Goal: Task Accomplishment & Management: Manage account settings

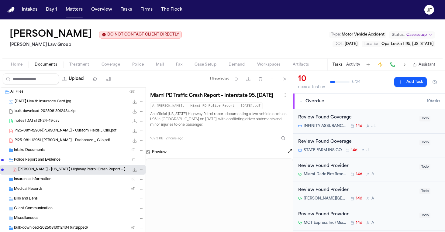
scroll to position [151, 0]
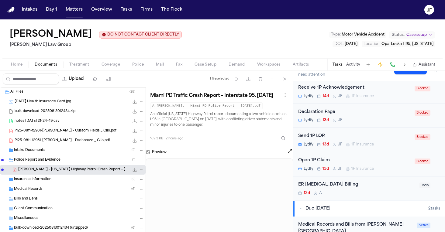
click at [40, 184] on div "Insurance Information ( 2 )" at bounding box center [72, 180] width 145 height 10
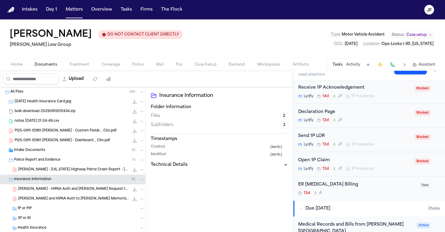
click at [36, 207] on div "1P or PIP" at bounding box center [81, 208] width 127 height 5
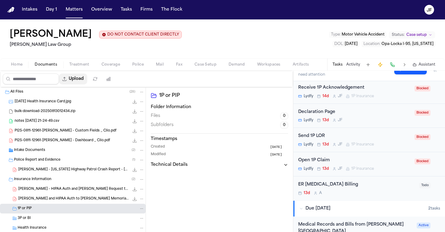
click at [67, 77] on icon "button" at bounding box center [64, 79] width 5 height 5
select select "**********"
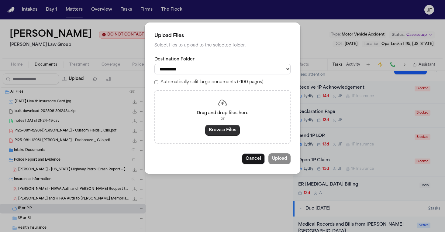
click at [225, 128] on button "Browse Files" at bounding box center [222, 130] width 35 height 11
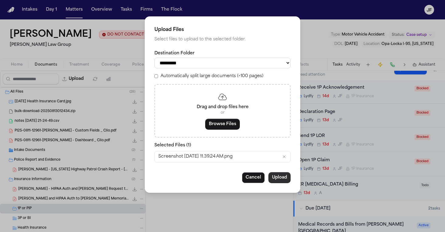
click at [281, 177] on button "Upload" at bounding box center [279, 177] width 22 height 11
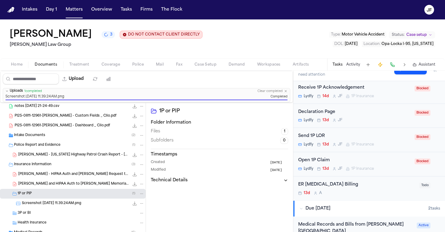
scroll to position [34, 0]
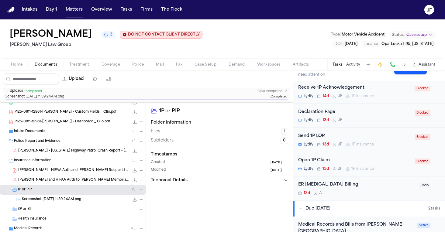
click at [49, 197] on span "Screenshot [DATE] 11.39.24 AM.png" at bounding box center [51, 199] width 59 height 5
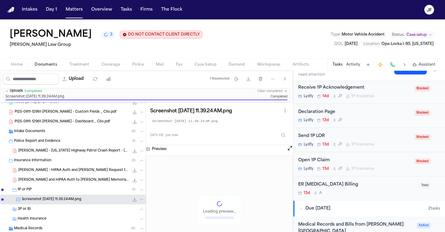
scroll to position [0, 0]
click at [139, 201] on icon "File: Screenshot 2025-08-28 at 11.39.24 AM.png" at bounding box center [141, 199] width 4 height 4
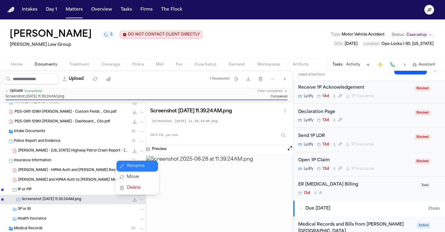
click at [138, 168] on button "Rename" at bounding box center [137, 166] width 42 height 11
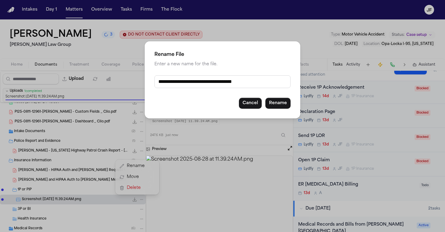
drag, startPoint x: 251, startPoint y: 81, endPoint x: 133, endPoint y: 79, distance: 118.2
click at [133, 79] on div "**********" at bounding box center [222, 116] width 445 height 232
type input "**********"
click at [281, 105] on button "Rename" at bounding box center [277, 103] width 25 height 11
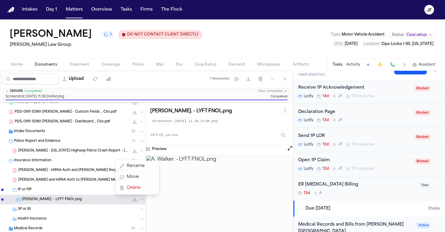
click at [107, 64] on div "[PERSON_NAME] 1 DO NOT CONTACT CLIENT DIRECTLY DO NOT CONTACT [PERSON_NAME] Law…" at bounding box center [222, 125] width 445 height 213
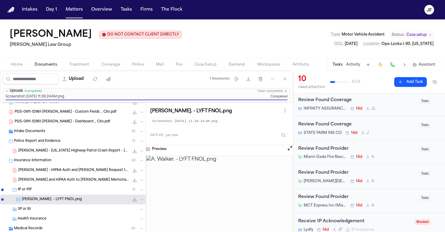
scroll to position [2, 0]
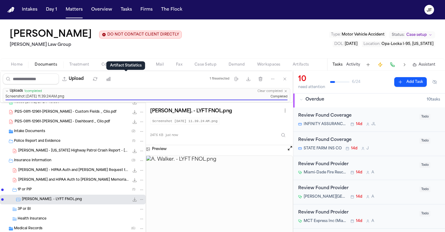
click at [110, 64] on div "Artifact Statistics Artifact Statistics" at bounding box center [125, 65] width 39 height 9
click at [72, 149] on span "[PERSON_NAME] - [US_STATE] Highway Patrol Crash Report - [DATE]" at bounding box center [73, 151] width 111 height 5
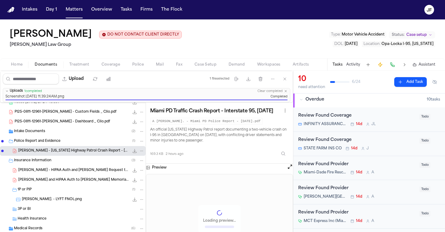
click at [132, 150] on icon "File: A. Walker - Florida Highway Patrol Crash Report - 8.9.25" at bounding box center [134, 151] width 5 height 5
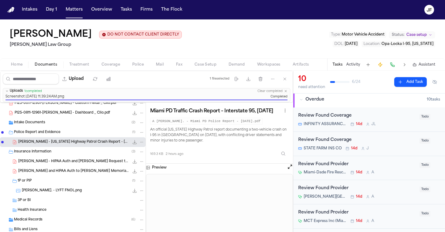
click at [67, 152] on div "Insurance Information ( 3 )" at bounding box center [79, 151] width 130 height 5
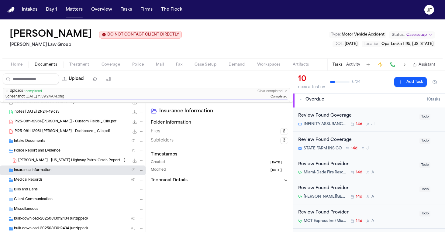
click at [73, 169] on div "Insurance Information ( 3 )" at bounding box center [79, 170] width 130 height 5
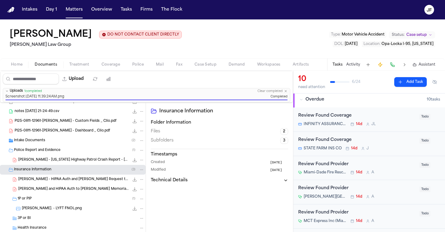
click at [73, 169] on div "Insurance Information ( 3 )" at bounding box center [79, 169] width 130 height 5
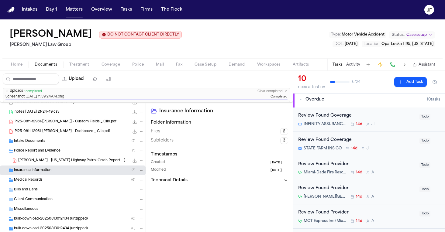
click at [71, 180] on div "Medical Records ( 6 )" at bounding box center [79, 179] width 130 height 5
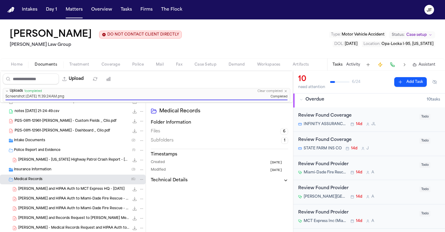
click at [74, 172] on div "Insurance Information ( 3 )" at bounding box center [79, 169] width 130 height 5
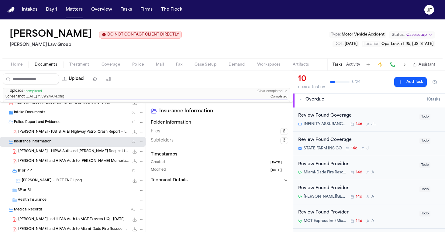
scroll to position [56, 0]
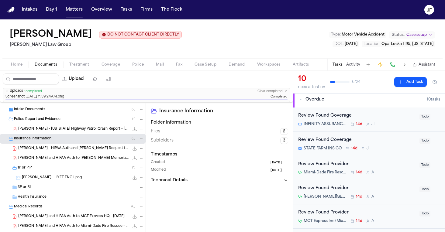
click at [243, 2] on nav "Intakes Day 1 Matters Overview Tasks Firms The [PERSON_NAME]" at bounding box center [222, 9] width 445 height 19
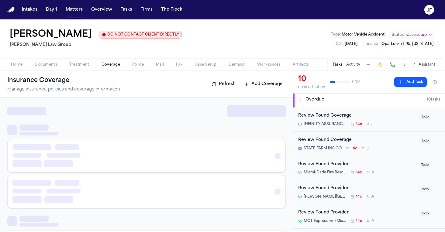
click at [115, 66] on span "Coverage" at bounding box center [110, 64] width 19 height 5
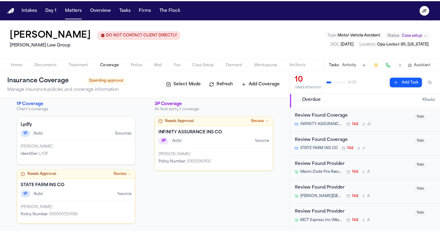
scroll to position [5, 0]
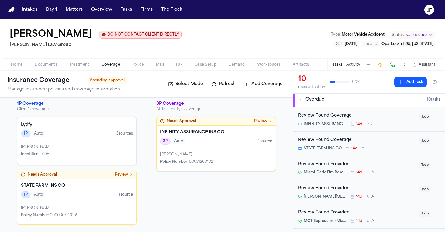
click at [118, 143] on div "[PERSON_NAME] Identifier : LYDF" at bounding box center [76, 153] width 119 height 24
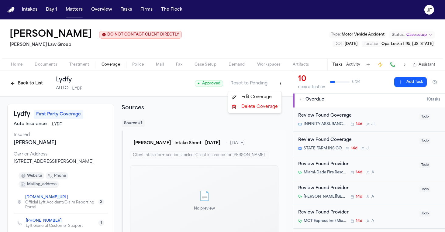
click at [279, 84] on html "Intakes Day 1 Matters Overview Tasks Firms The [PERSON_NAME] [PERSON_NAME] DO N…" at bounding box center [222, 116] width 445 height 232
click at [253, 99] on div "Edit Coverage" at bounding box center [254, 97] width 51 height 10
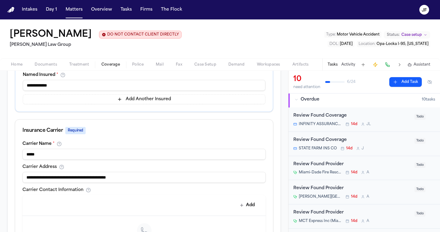
scroll to position [181, 0]
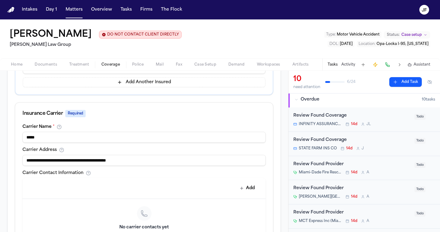
drag, startPoint x: 49, startPoint y: 137, endPoint x: -2, endPoint y: 135, distance: 50.5
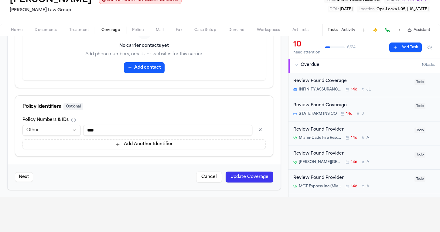
scroll to position [39, 0]
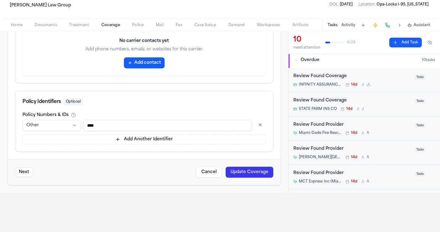
type input "**********"
click at [239, 173] on button "Update Coverage" at bounding box center [250, 172] width 48 height 11
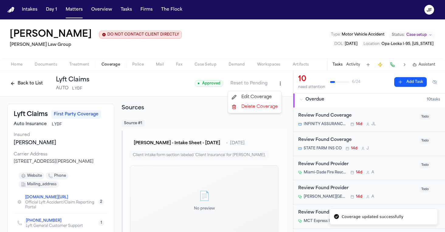
click at [276, 87] on html "Coverage updated successfully Intakes Day 1 Matters Overview Tasks Firms The [P…" at bounding box center [222, 116] width 445 height 232
click at [268, 99] on div "Edit Coverage" at bounding box center [254, 97] width 51 height 10
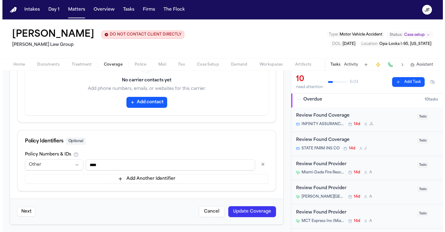
scroll to position [328, 0]
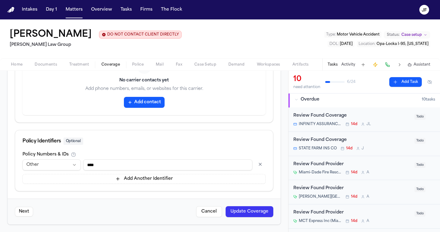
drag, startPoint x: 119, startPoint y: 167, endPoint x: 51, endPoint y: 164, distance: 67.5
click at [51, 164] on div "**********" at bounding box center [143, 164] width 243 height 11
type input "*"
drag, startPoint x: 120, startPoint y: 165, endPoint x: 43, endPoint y: 156, distance: 78.3
click at [43, 156] on div "**********" at bounding box center [143, 168] width 243 height 32
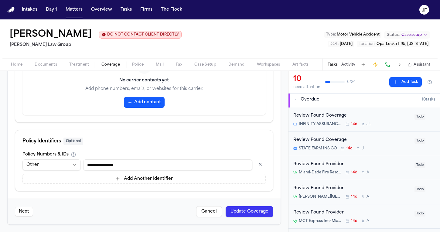
type input "**********"
click at [242, 212] on button "Update Coverage" at bounding box center [250, 211] width 48 height 11
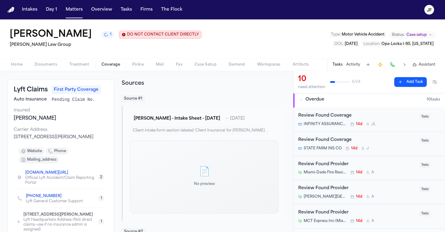
scroll to position [25, 0]
click at [38, 67] on span "Documents" at bounding box center [46, 64] width 22 height 5
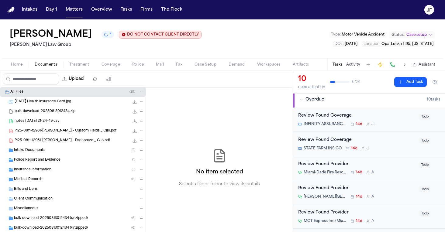
click at [60, 164] on div "Police Report and Evidence ( 1 )" at bounding box center [72, 160] width 145 height 10
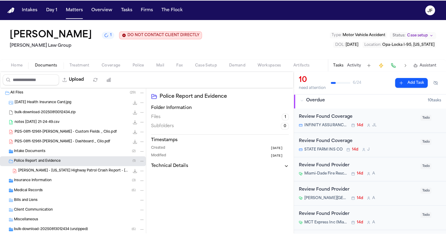
scroll to position [8, 0]
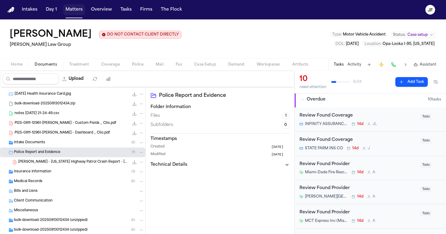
click at [70, 7] on button "Matters" at bounding box center [74, 9] width 22 height 11
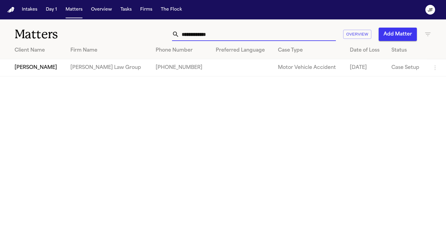
drag, startPoint x: 232, startPoint y: 38, endPoint x: 125, endPoint y: 38, distance: 107.8
click at [130, 38] on div "**********" at bounding box center [281, 34] width 302 height 13
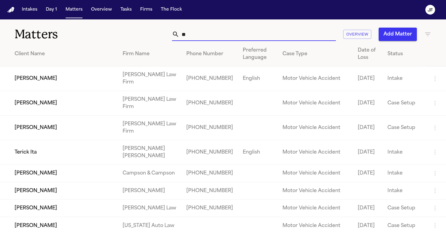
type input "*"
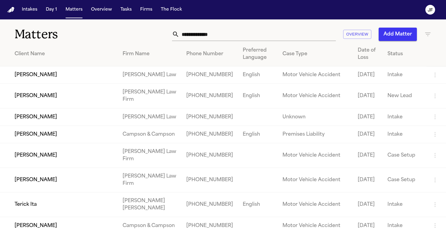
click at [279, 34] on input "text" at bounding box center [258, 34] width 157 height 13
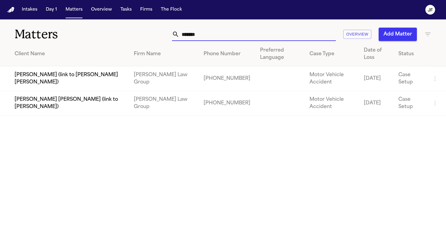
type input "*******"
click at [77, 75] on td "[PERSON_NAME] (link to [PERSON_NAME] [PERSON_NAME])" at bounding box center [64, 79] width 129 height 25
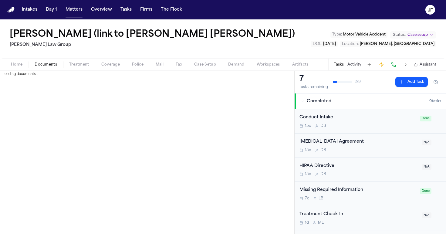
click at [50, 65] on span "Documents" at bounding box center [46, 64] width 22 height 5
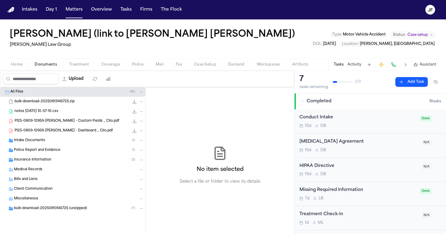
click at [30, 160] on span "Insurance Information" at bounding box center [32, 160] width 37 height 5
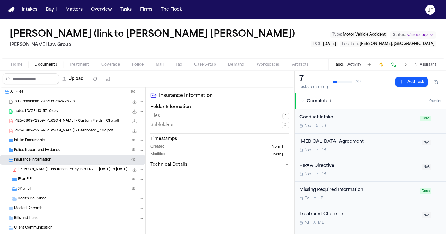
click at [35, 188] on div "3P or BI ( 1 )" at bounding box center [81, 188] width 127 height 5
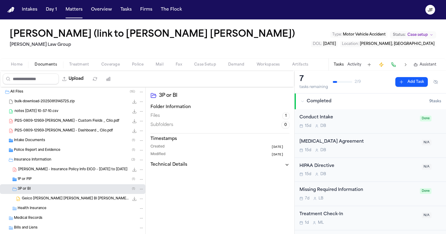
click at [35, 182] on div "1P or PIP ( 1 )" at bounding box center [72, 180] width 145 height 10
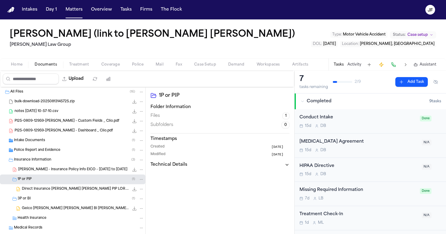
click at [88, 177] on div "1P or PIP ( 1 )" at bounding box center [81, 179] width 127 height 5
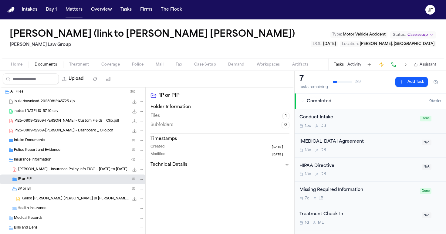
click at [85, 185] on div "3P or BI ( 1 )" at bounding box center [72, 189] width 145 height 10
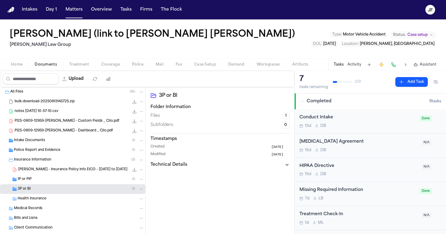
click at [84, 196] on div "Health Insurance" at bounding box center [72, 199] width 145 height 10
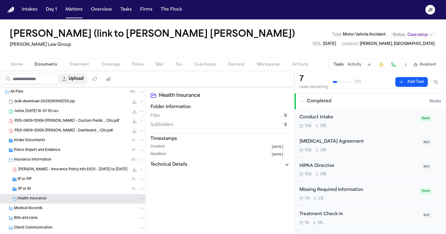
click at [87, 75] on button "Upload" at bounding box center [73, 79] width 28 height 11
select select "**********"
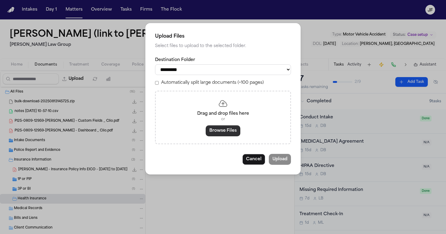
click at [231, 134] on button "Browse Files" at bounding box center [223, 130] width 35 height 11
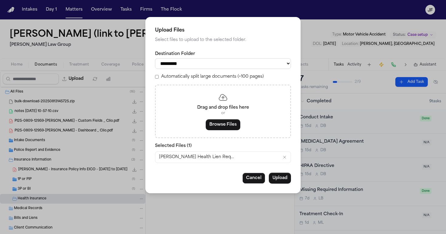
click at [283, 187] on div "**********" at bounding box center [223, 105] width 156 height 176
click at [283, 181] on button "Upload" at bounding box center [280, 178] width 22 height 11
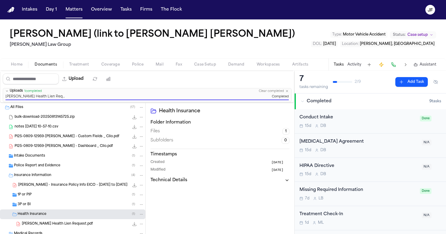
click at [73, 13] on button "Matters" at bounding box center [74, 9] width 22 height 11
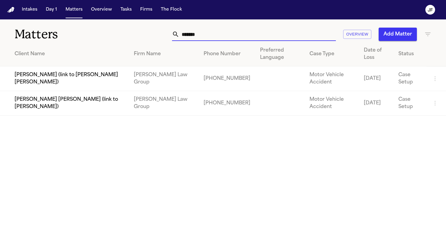
drag, startPoint x: 221, startPoint y: 31, endPoint x: 126, endPoint y: 23, distance: 94.5
click at [128, 24] on div "Matters ******* Overview Add Matter" at bounding box center [223, 30] width 446 height 22
click at [22, 105] on td "[PERSON_NAME] [PERSON_NAME] (link to [PERSON_NAME])" at bounding box center [64, 103] width 129 height 25
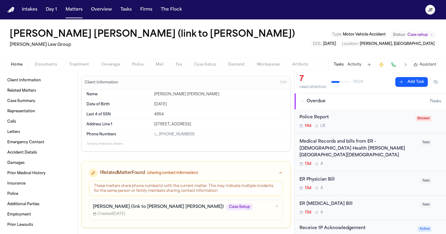
click at [55, 64] on span "Documents" at bounding box center [46, 64] width 22 height 5
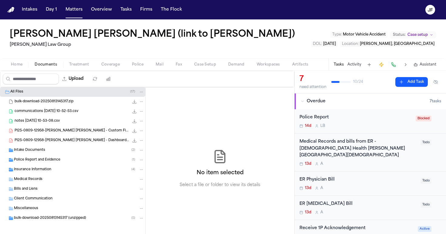
click at [45, 170] on span "Insurance Information" at bounding box center [32, 169] width 37 height 5
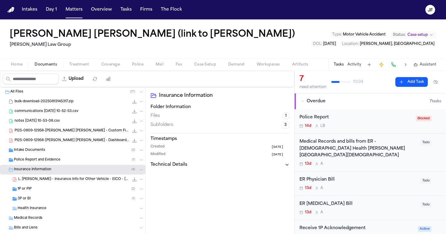
click at [39, 209] on span "Health Insurance" at bounding box center [32, 208] width 29 height 5
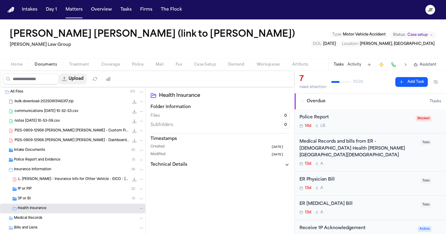
click at [87, 82] on button "Upload" at bounding box center [73, 79] width 28 height 11
select select "**********"
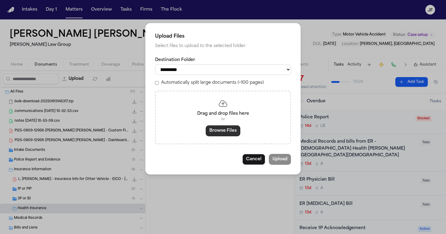
click at [222, 129] on button "Browse Files" at bounding box center [223, 130] width 35 height 11
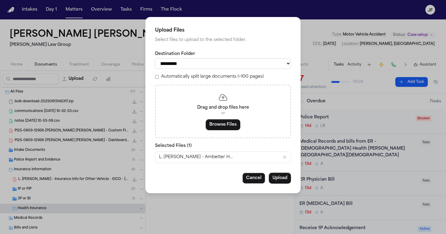
click at [289, 181] on button "Upload" at bounding box center [280, 178] width 22 height 11
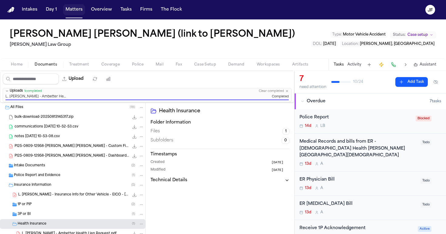
click at [74, 11] on button "Matters" at bounding box center [74, 9] width 22 height 11
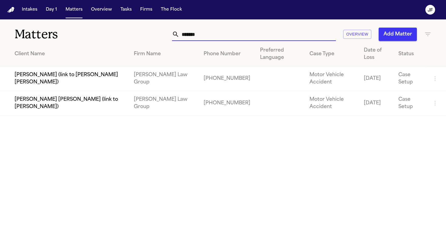
drag, startPoint x: 240, startPoint y: 36, endPoint x: 133, endPoint y: 34, distance: 106.3
click at [133, 34] on div "******* Overview Add Matter" at bounding box center [281, 34] width 302 height 13
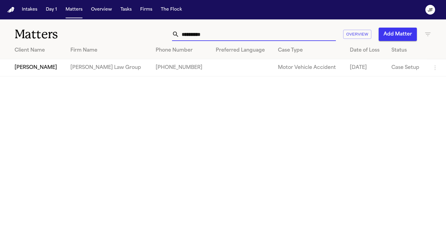
type input "**********"
click at [33, 71] on td "[PERSON_NAME]" at bounding box center [33, 67] width 66 height 17
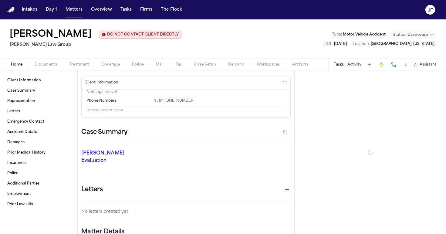
click at [47, 63] on span "Documents" at bounding box center [46, 64] width 22 height 5
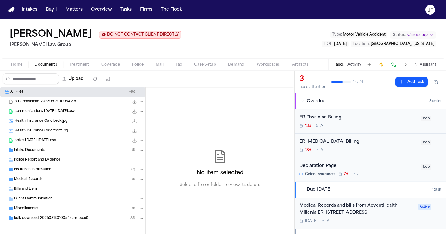
click at [26, 173] on div "Insurance Information ( 3 )" at bounding box center [79, 169] width 130 height 5
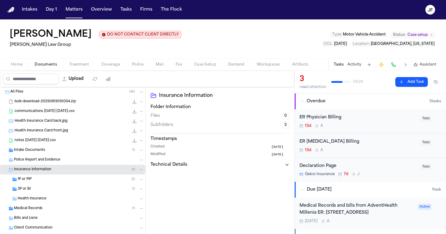
click at [30, 196] on div "Health Insurance" at bounding box center [72, 199] width 145 height 10
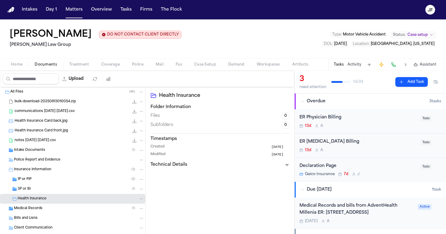
click at [87, 77] on button "Upload" at bounding box center [73, 79] width 28 height 11
select select "**********"
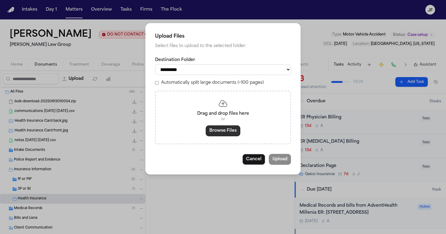
click at [220, 126] on button "Browse Files" at bounding box center [223, 130] width 35 height 11
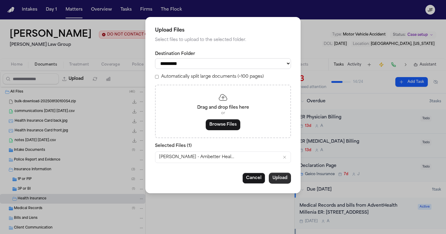
click at [284, 178] on button "Upload" at bounding box center [280, 178] width 22 height 11
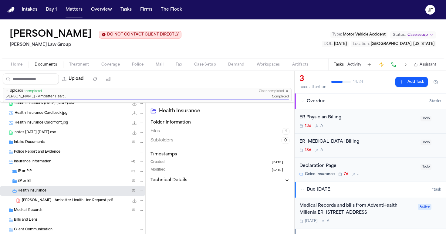
scroll to position [28, 0]
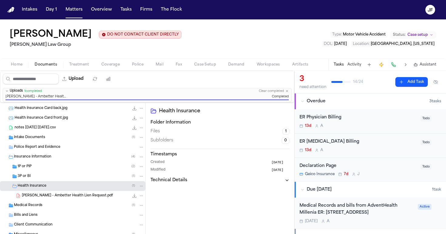
click at [89, 186] on div "Health Insurance ( 1 )" at bounding box center [81, 185] width 127 height 5
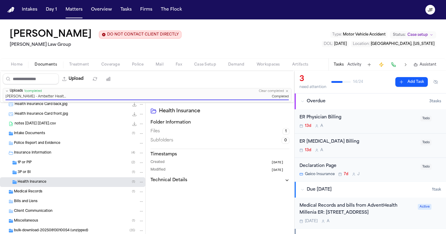
scroll to position [0, 0]
click at [78, 10] on button "Matters" at bounding box center [74, 9] width 22 height 11
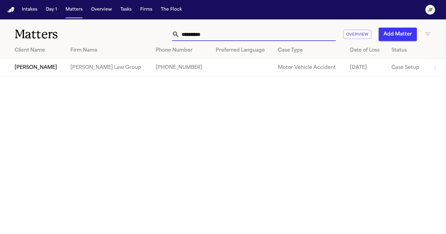
click at [230, 29] on input "**********" at bounding box center [258, 34] width 157 height 13
click at [230, 31] on input "**********" at bounding box center [258, 34] width 157 height 13
drag, startPoint x: 230, startPoint y: 32, endPoint x: 155, endPoint y: 31, distance: 75.0
click at [155, 31] on div "**********" at bounding box center [281, 34] width 302 height 13
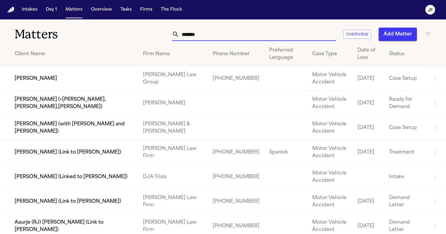
type input "*******"
drag, startPoint x: 155, startPoint y: 31, endPoint x: 37, endPoint y: 76, distance: 126.2
click at [37, 76] on td "[PERSON_NAME]" at bounding box center [69, 79] width 138 height 25
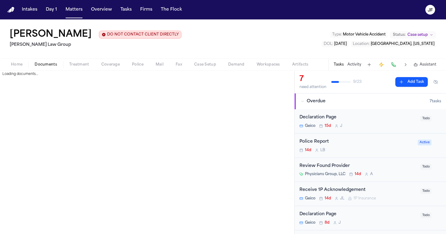
click at [60, 66] on button "Documents" at bounding box center [46, 64] width 35 height 7
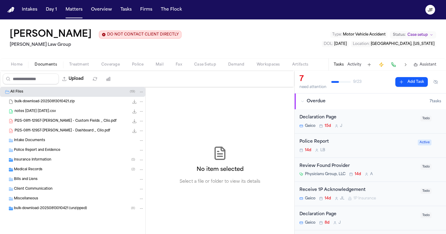
click at [51, 162] on div "Insurance Information ( 5 )" at bounding box center [79, 159] width 130 height 5
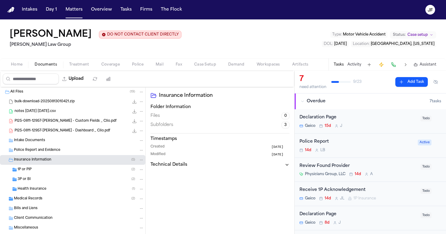
click at [43, 200] on div "Medical Records ( 2 )" at bounding box center [79, 198] width 130 height 5
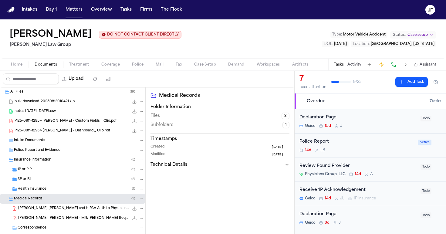
click at [48, 201] on div "Medical Records ( 2 )" at bounding box center [79, 198] width 130 height 5
click at [50, 197] on div "Medical Records ( 2 )" at bounding box center [72, 199] width 145 height 10
click at [51, 201] on div "Medical Records ( 2 )" at bounding box center [79, 198] width 130 height 5
click at [53, 196] on div "Medical Records ( 2 )" at bounding box center [72, 199] width 145 height 10
click at [53, 205] on div "[PERSON_NAME] [PERSON_NAME] and HIPAA Auth to Physicians Group LLC - [DATE] 1.5…" at bounding box center [72, 209] width 145 height 10
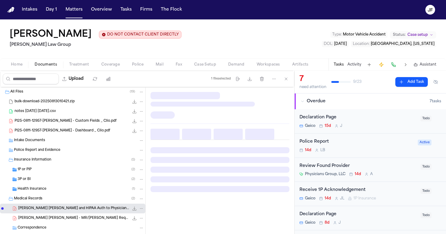
click at [54, 203] on div "Medical Records ( 2 )" at bounding box center [72, 199] width 145 height 10
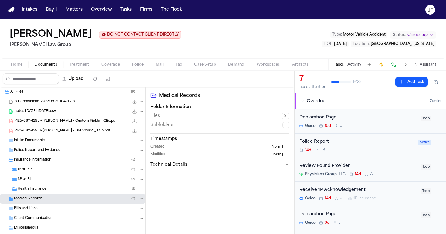
click at [55, 193] on div "Health Insurance ( 1 )" at bounding box center [72, 189] width 145 height 10
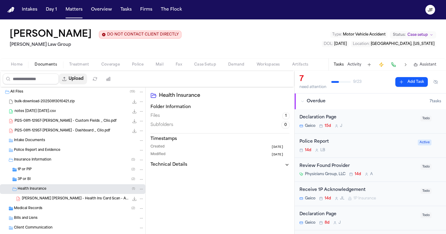
click at [87, 79] on button "Upload" at bounding box center [73, 79] width 28 height 11
select select "**********"
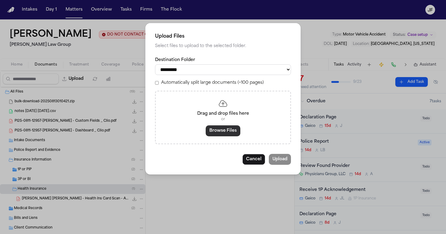
click at [225, 129] on button "Browse Files" at bounding box center [223, 130] width 35 height 11
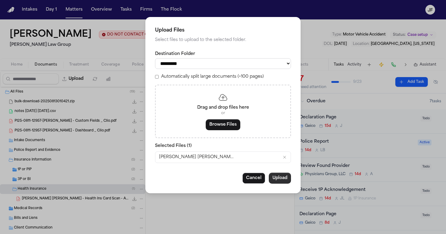
click at [283, 175] on button "Upload" at bounding box center [280, 178] width 22 height 11
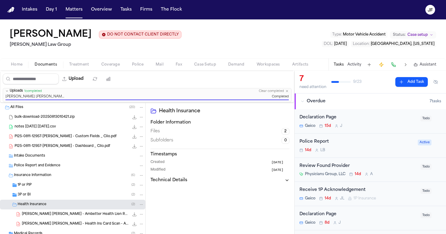
click at [71, 206] on div "Health Insurance ( 2 )" at bounding box center [81, 204] width 127 height 5
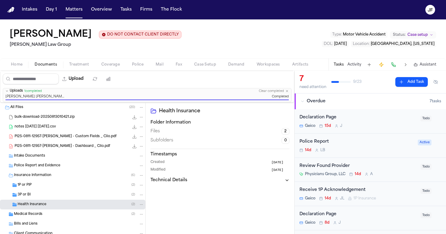
click at [50, 67] on span "Documents" at bounding box center [46, 64] width 22 height 5
click at [73, 8] on button "Matters" at bounding box center [74, 9] width 22 height 11
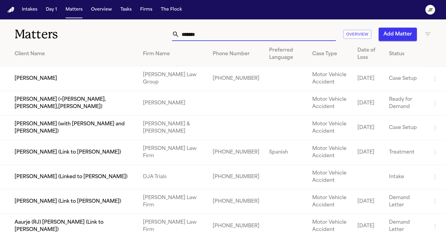
drag, startPoint x: 251, startPoint y: 35, endPoint x: 156, endPoint y: 35, distance: 95.1
click at [156, 35] on div "******* Overview Add Matter" at bounding box center [281, 34] width 302 height 13
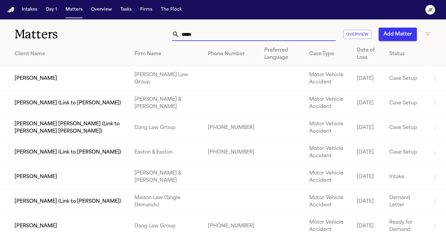
type input "******"
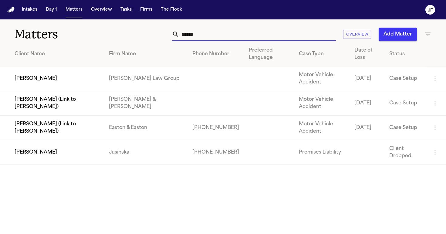
drag, startPoint x: 156, startPoint y: 35, endPoint x: 49, endPoint y: 79, distance: 115.7
click at [49, 79] on td "[PERSON_NAME]" at bounding box center [52, 79] width 104 height 25
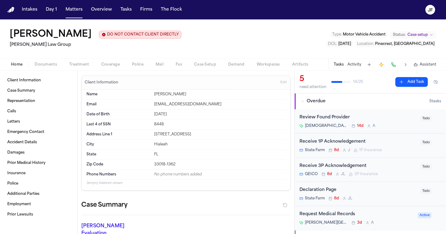
click at [45, 63] on span "Documents" at bounding box center [46, 64] width 22 height 5
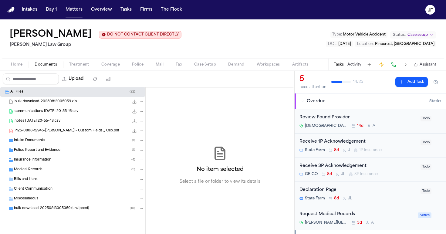
click at [53, 170] on div "Medical Records ( 2 )" at bounding box center [79, 169] width 130 height 5
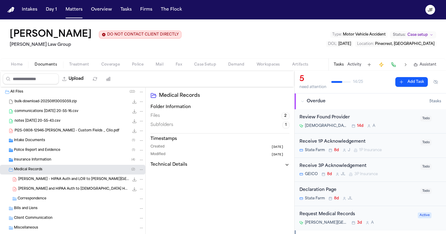
click at [54, 162] on div "Insurance Information ( 4 )" at bounding box center [79, 159] width 130 height 5
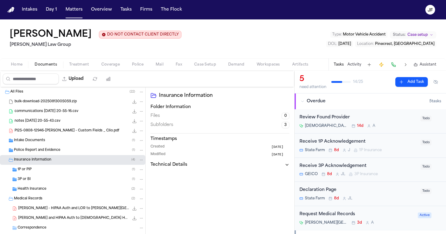
click at [45, 204] on div "[PERSON_NAME] - HIPAA Auth and LOR to [PERSON_NAME][GEOGRAPHIC_DATA] - Undated …" at bounding box center [72, 209] width 145 height 10
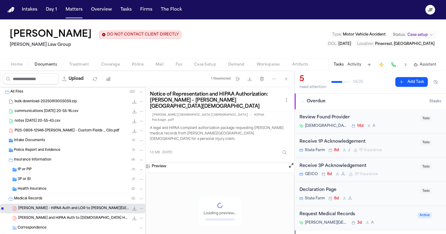
click at [45, 200] on div "Medical Records ( 2 )" at bounding box center [79, 198] width 130 height 5
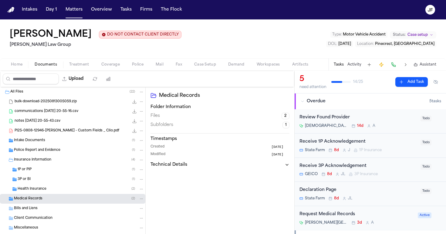
click at [46, 193] on div "Health Insurance ( 2 )" at bounding box center [72, 189] width 145 height 10
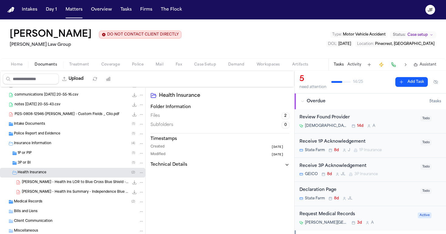
scroll to position [21, 0]
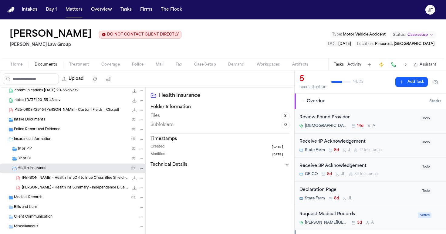
click at [87, 180] on span "[PERSON_NAME] - Health Ins LOR to Blue Cross Blue Shield - [DATE]" at bounding box center [75, 178] width 107 height 5
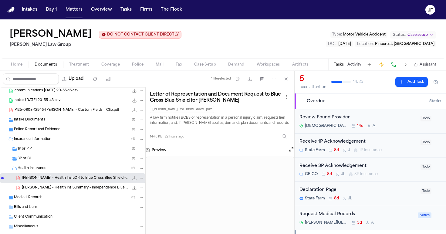
click at [139, 180] on icon "File: M. Sofo - Health Ins LOR to Blue Cross Blue Shield - 8.27.25" at bounding box center [141, 178] width 4 height 4
click at [128, 215] on span "Delete" at bounding box center [136, 212] width 18 height 7
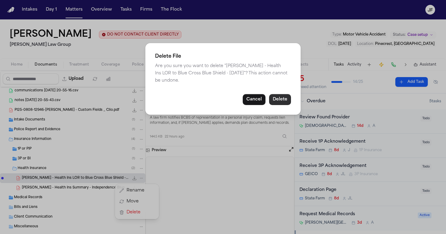
click at [288, 95] on button "Delete" at bounding box center [280, 99] width 22 height 11
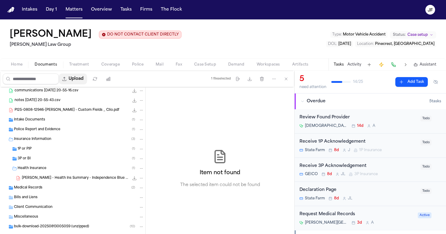
click at [87, 82] on button "Upload" at bounding box center [73, 79] width 28 height 11
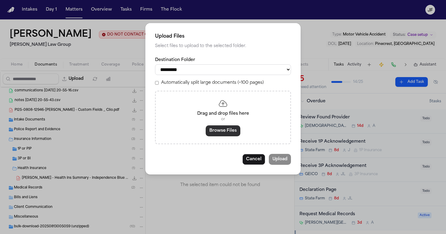
click at [211, 127] on button "Browse Files" at bounding box center [223, 130] width 35 height 11
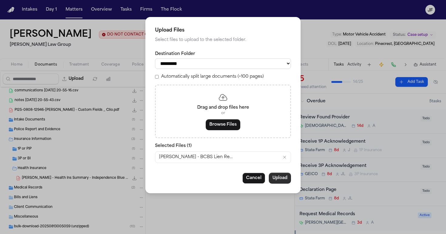
click at [276, 177] on button "Upload" at bounding box center [280, 178] width 22 height 11
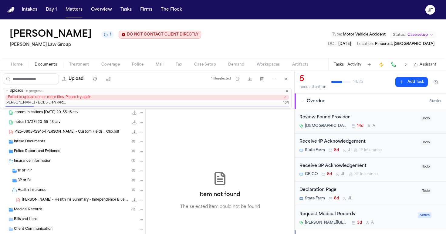
click at [288, 90] on icon "button" at bounding box center [288, 91] width 4 height 4
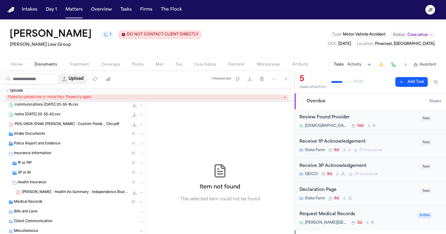
click at [87, 81] on button "Upload" at bounding box center [73, 79] width 28 height 11
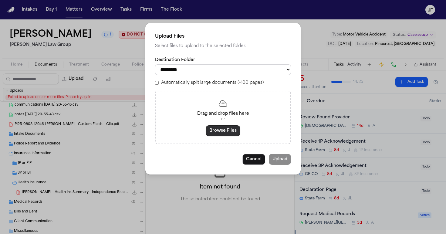
click at [225, 132] on button "Browse Files" at bounding box center [223, 130] width 35 height 11
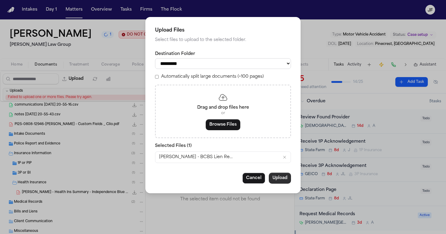
click at [277, 180] on button "Upload" at bounding box center [280, 178] width 22 height 11
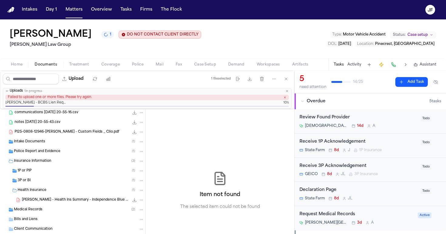
click at [94, 191] on div "Health Insurance ( 1 )" at bounding box center [81, 190] width 127 height 5
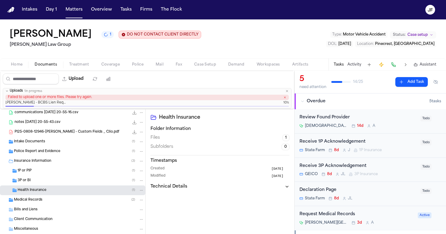
click at [65, 190] on div "Health Insurance ( 1 )" at bounding box center [81, 190] width 127 height 5
click at [287, 92] on icon "button" at bounding box center [288, 91] width 4 height 4
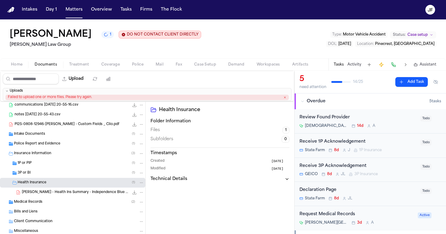
click at [286, 97] on icon "button" at bounding box center [285, 97] width 3 height 3
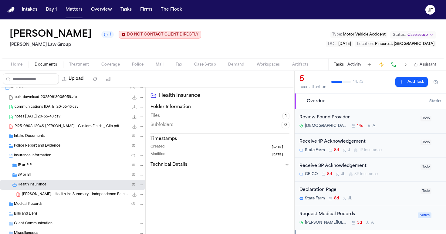
scroll to position [4, 0]
click at [87, 80] on button "Upload" at bounding box center [73, 79] width 28 height 11
select select "**********"
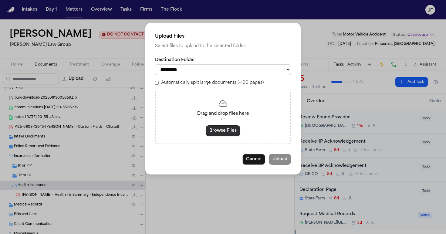
click at [226, 130] on button "Browse Files" at bounding box center [223, 130] width 35 height 11
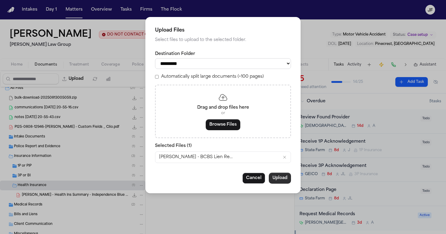
click at [276, 179] on button "Upload" at bounding box center [280, 178] width 22 height 11
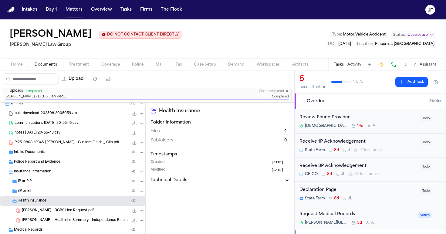
click at [67, 200] on div "Health Insurance ( 2 )" at bounding box center [81, 200] width 127 height 5
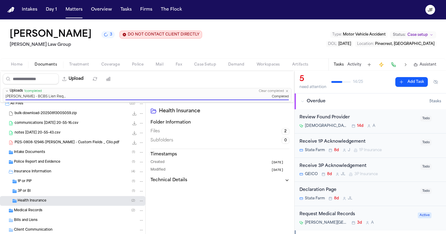
click at [67, 200] on div "Health Insurance ( 2 )" at bounding box center [81, 200] width 127 height 5
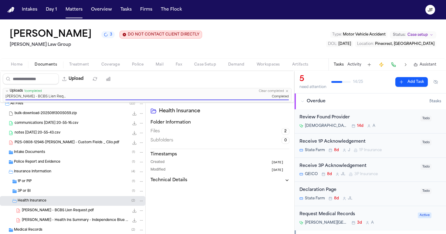
click at [67, 200] on div "Health Insurance ( 2 )" at bounding box center [81, 200] width 127 height 5
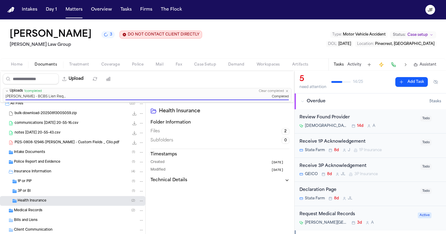
scroll to position [0, 0]
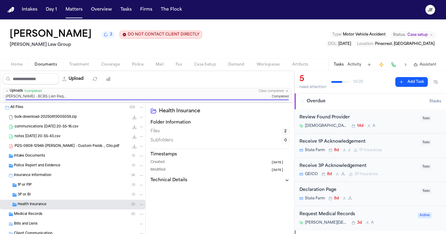
click at [66, 206] on div "Health Insurance ( 2 )" at bounding box center [81, 204] width 127 height 5
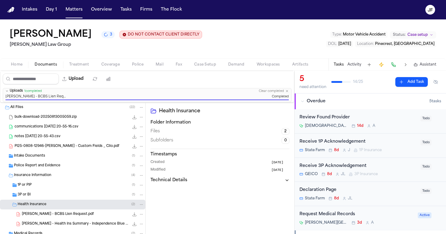
click at [64, 204] on div "Health Insurance ( 2 )" at bounding box center [81, 204] width 127 height 5
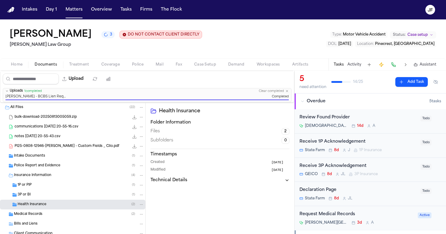
click at [62, 173] on div "Insurance Information ( 4 )" at bounding box center [72, 176] width 145 height 10
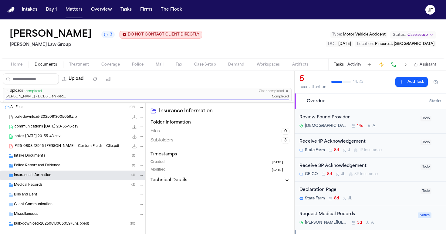
click at [119, 63] on span "Coverage" at bounding box center [110, 64] width 19 height 5
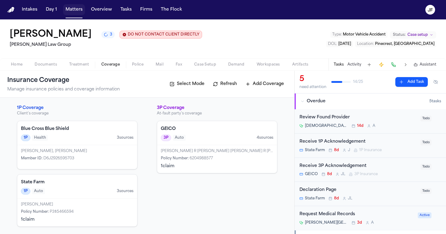
click at [77, 14] on button "Matters" at bounding box center [74, 9] width 22 height 11
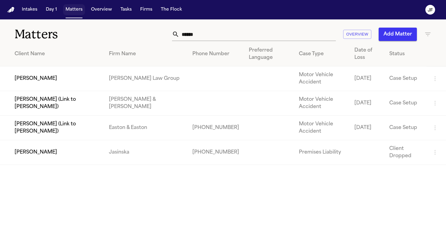
click at [72, 8] on button "Matters" at bounding box center [74, 9] width 22 height 11
click at [74, 15] on nav "Intakes Day 1 Matters Overview Tasks Firms The [PERSON_NAME]" at bounding box center [223, 9] width 446 height 19
click at [70, 60] on th "Client Name" at bounding box center [52, 54] width 104 height 25
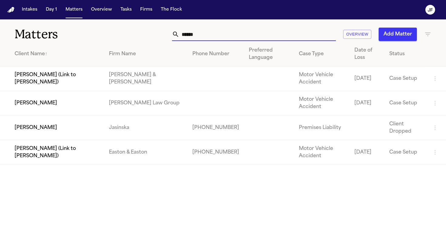
click at [211, 38] on input "******" at bounding box center [258, 34] width 157 height 13
drag, startPoint x: 214, startPoint y: 36, endPoint x: 140, endPoint y: 34, distance: 73.8
click at [140, 34] on div "****** Overview Add Matter" at bounding box center [281, 34] width 302 height 13
click at [44, 104] on td "[PERSON_NAME]" at bounding box center [52, 103] width 104 height 25
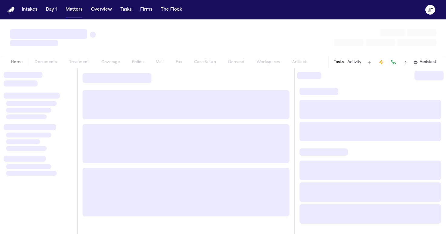
click at [53, 62] on div "Home Documents Treatment Coverage Police Mail Fax Case Setup Demand Workspaces …" at bounding box center [160, 62] width 310 height 7
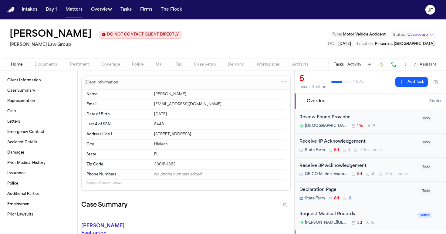
click at [53, 65] on span "Documents" at bounding box center [46, 64] width 22 height 5
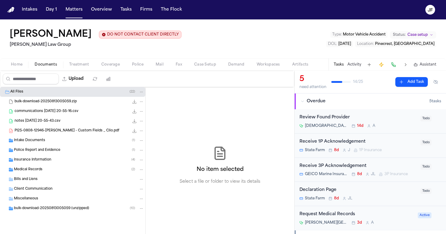
click at [49, 159] on span "Insurance Information" at bounding box center [32, 160] width 37 height 5
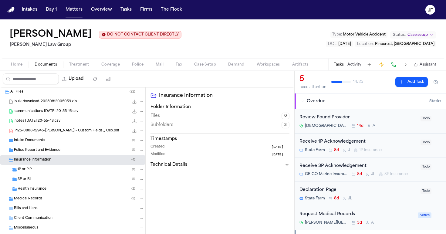
click at [44, 190] on span "Health Insurance" at bounding box center [32, 189] width 29 height 5
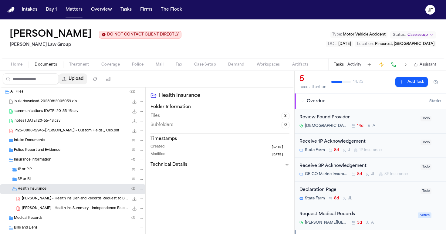
click at [87, 77] on button "Upload" at bounding box center [73, 79] width 28 height 11
select select "**********"
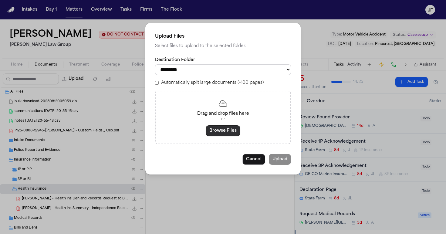
click at [218, 129] on button "Browse Files" at bounding box center [223, 130] width 35 height 11
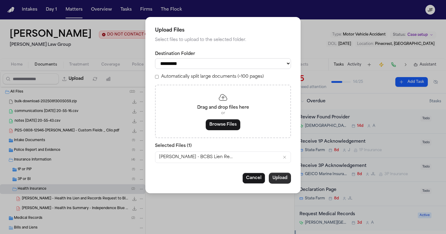
click at [283, 173] on button "Upload" at bounding box center [280, 178] width 22 height 11
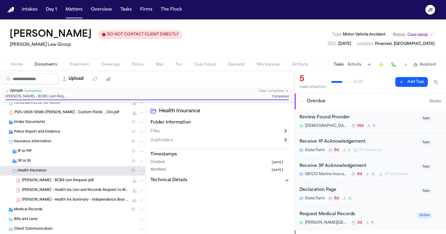
scroll to position [46, 0]
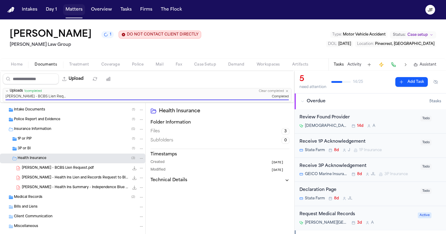
click at [78, 9] on button "Matters" at bounding box center [74, 9] width 22 height 11
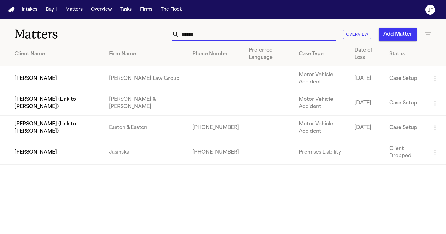
drag, startPoint x: 244, startPoint y: 40, endPoint x: 191, endPoint y: 39, distance: 52.9
click at [191, 40] on input "******" at bounding box center [258, 34] width 157 height 13
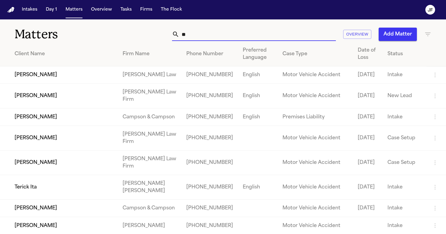
type input "*"
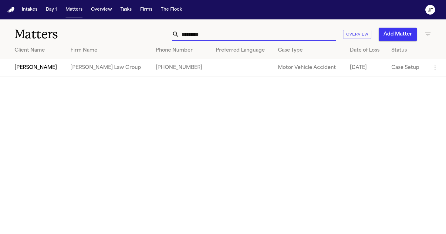
type input "*********"
click at [66, 69] on td "[PERSON_NAME]" at bounding box center [33, 67] width 66 height 17
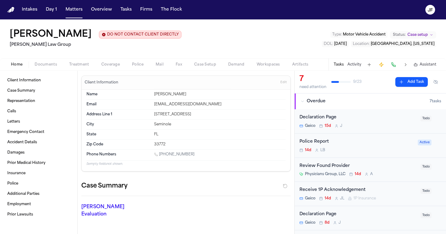
click at [39, 66] on span "Documents" at bounding box center [46, 64] width 22 height 5
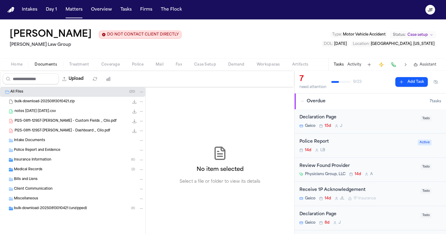
click at [54, 157] on div "Insurance Information ( 6 )" at bounding box center [72, 160] width 145 height 10
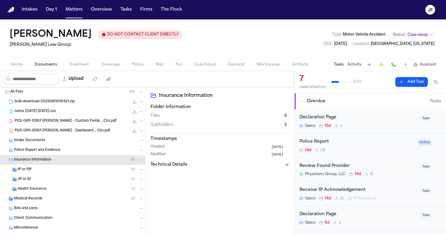
click at [47, 191] on div "Health Insurance ( 2 )" at bounding box center [81, 188] width 127 height 5
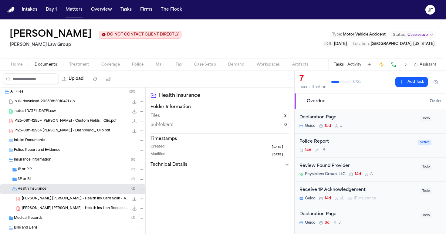
click at [56, 200] on span "[PERSON_NAME] [PERSON_NAME] - Health Ins Card Scan - Ambetter - [DATE]" at bounding box center [75, 199] width 107 height 5
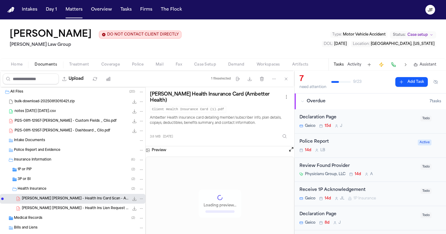
click at [53, 188] on div "Health Insurance ( 2 )" at bounding box center [81, 188] width 127 height 5
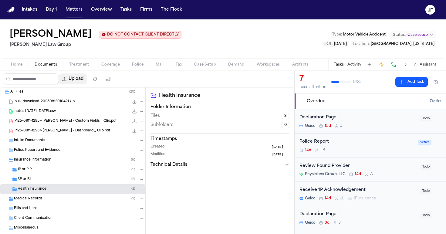
click at [87, 79] on button "Upload" at bounding box center [73, 79] width 28 height 11
select select "**********"
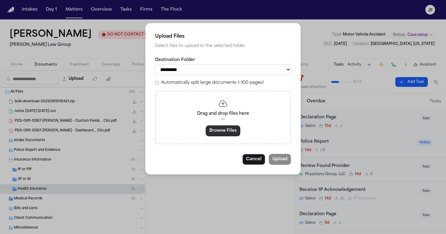
click at [237, 134] on button "Browse Files" at bounding box center [223, 130] width 35 height 11
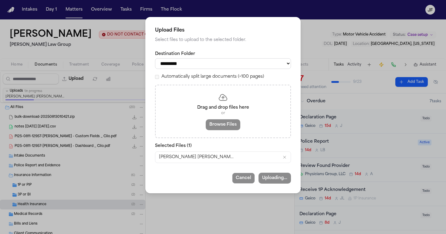
select select "**********"
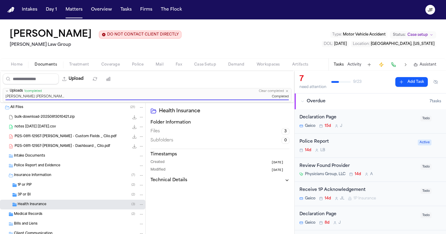
click at [54, 205] on div "Health Insurance ( 3 )" at bounding box center [81, 204] width 127 height 5
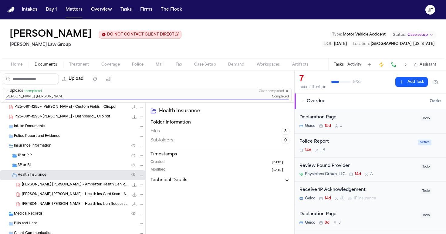
scroll to position [30, 0]
click at [73, 6] on button "Matters" at bounding box center [74, 9] width 22 height 11
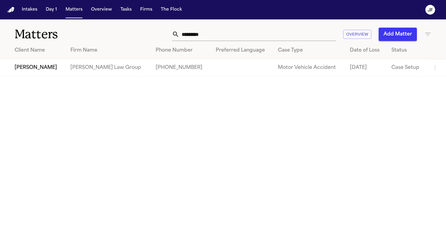
drag, startPoint x: 245, startPoint y: 41, endPoint x: 236, endPoint y: 41, distance: 9.1
click at [237, 41] on div "Matters ********* Overview Add Matter" at bounding box center [223, 30] width 446 height 22
click at [236, 41] on div "Matters ********* Overview Add Matter" at bounding box center [223, 30] width 446 height 22
drag, startPoint x: 236, startPoint y: 34, endPoint x: 135, endPoint y: 40, distance: 101.9
click at [135, 40] on div "********* Overview Add Matter" at bounding box center [281, 34] width 302 height 13
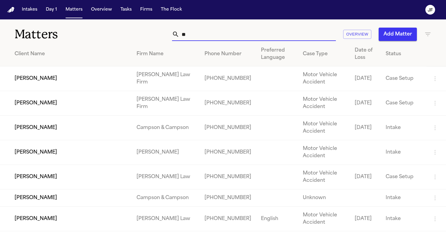
type input "*"
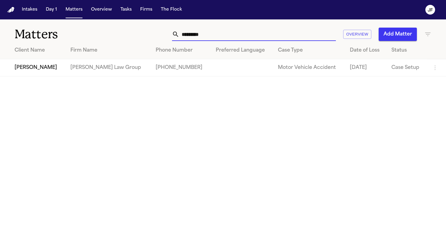
type input "*********"
click at [19, 66] on td "[PERSON_NAME]" at bounding box center [33, 67] width 66 height 17
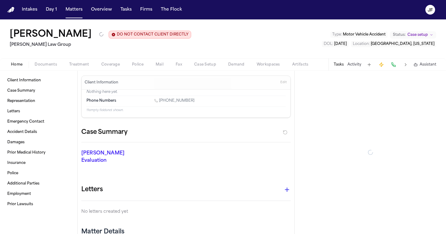
click at [46, 67] on span "Documents" at bounding box center [46, 64] width 22 height 5
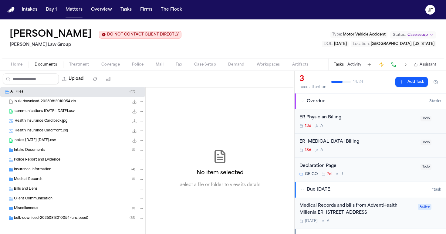
click at [35, 177] on div "Medical Records ( 1 )" at bounding box center [72, 180] width 145 height 10
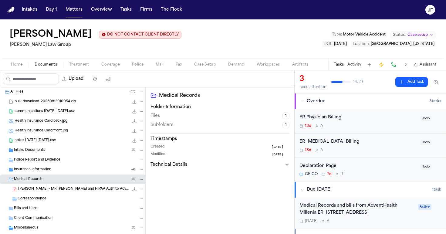
click at [37, 173] on div "Insurance Information ( 4 )" at bounding box center [79, 169] width 130 height 5
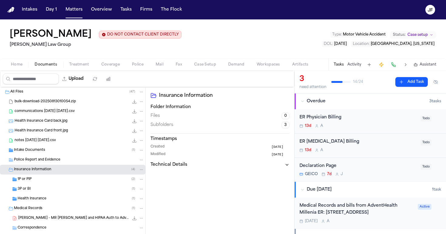
click at [30, 197] on div "Health Insurance ( 1 )" at bounding box center [81, 198] width 127 height 5
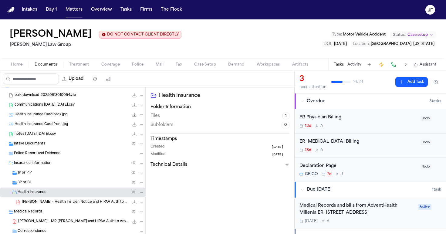
scroll to position [7, 0]
click at [40, 201] on span "F. Ramirez - Health Ins Lien Notice and HIPAA Auth to Ambetter - 8.27.25" at bounding box center [75, 202] width 107 height 5
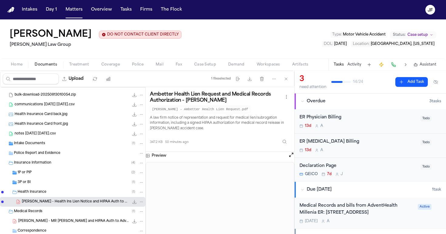
scroll to position [0, 0]
click at [38, 61] on div "Home Documents Treatment Coverage Police Mail Fax Case Setup Demand Workspaces …" at bounding box center [223, 64] width 446 height 12
click at [43, 66] on span "Documents" at bounding box center [46, 64] width 22 height 5
click at [86, 13] on div "Intakes Day 1 Matters Overview Tasks Firms The Flock" at bounding box center [101, 9] width 165 height 11
click at [73, 12] on button "Matters" at bounding box center [74, 9] width 22 height 11
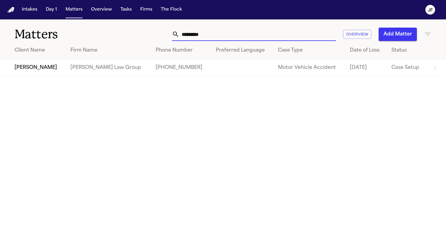
drag, startPoint x: 255, startPoint y: 34, endPoint x: 136, endPoint y: 17, distance: 120.0
click at [136, 17] on div "Intakes Day 1 Matters Overview Tasks Firms The Flock JF Matters ********* Overv…" at bounding box center [223, 117] width 446 height 234
type input "**********"
click at [45, 67] on td "[PERSON_NAME]" at bounding box center [33, 67] width 66 height 17
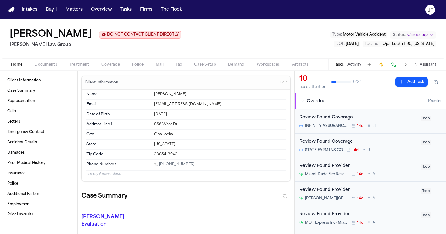
click at [52, 66] on span "Documents" at bounding box center [46, 64] width 22 height 5
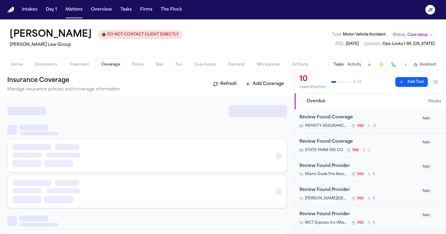
click at [118, 64] on span "Coverage" at bounding box center [110, 64] width 19 height 5
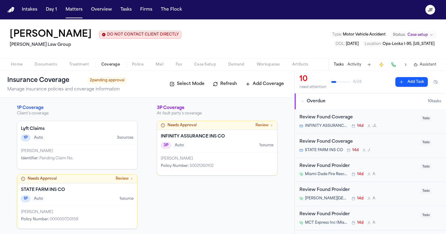
click at [217, 135] on h4 "INFINITY ASSURANCE INS CO" at bounding box center [217, 137] width 113 height 6
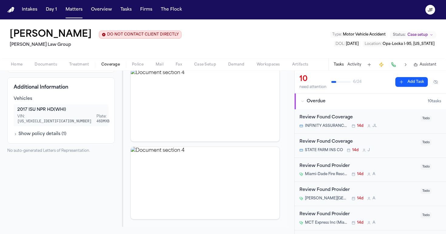
scroll to position [103, 0]
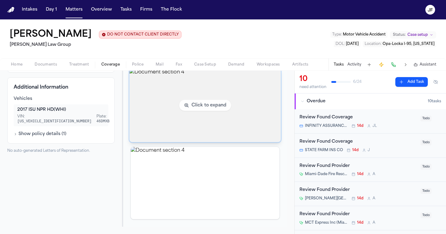
click at [218, 105] on img "View document section 4" at bounding box center [205, 106] width 152 height 74
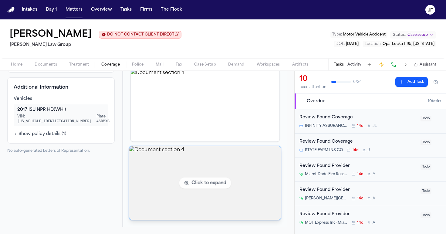
click at [210, 157] on img "View document section 4" at bounding box center [205, 183] width 152 height 74
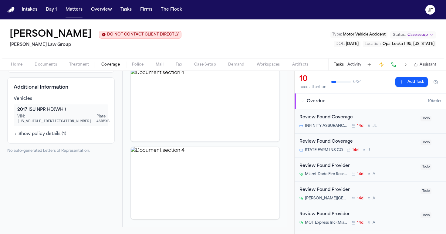
click at [109, 61] on button "Coverage" at bounding box center [110, 64] width 31 height 7
click at [109, 64] on span "Coverage" at bounding box center [110, 64] width 19 height 5
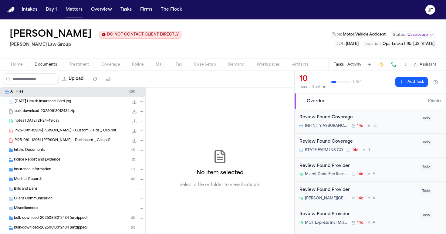
click at [42, 65] on span "Documents" at bounding box center [46, 64] width 22 height 5
click at [109, 67] on span "Coverage" at bounding box center [110, 64] width 19 height 5
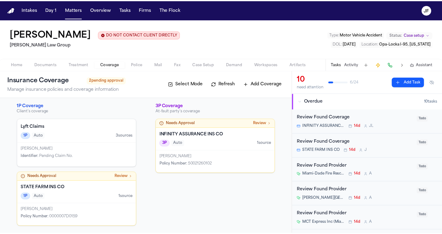
scroll to position [3, 0]
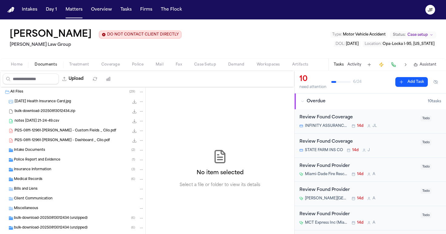
click at [50, 65] on span "Documents" at bounding box center [46, 64] width 22 height 5
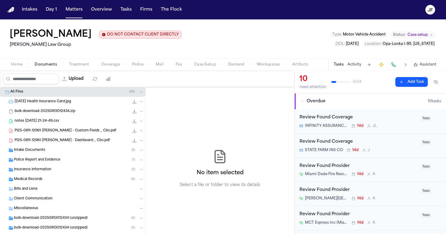
click at [49, 160] on span "Police Report and Evidence" at bounding box center [37, 160] width 46 height 5
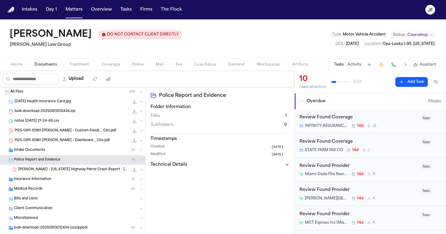
click at [132, 172] on icon "File: A. Walker - Florida Highway Patrol Crash Report - 8.9.25" at bounding box center [134, 169] width 5 height 5
click at [108, 65] on span "Coverage" at bounding box center [110, 64] width 19 height 5
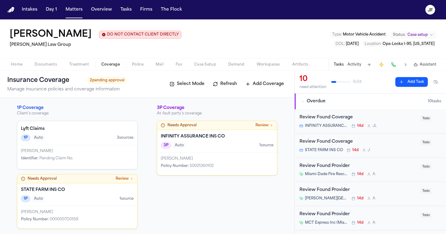
click at [74, 192] on h4 "STATE FARM INS CO" at bounding box center [77, 190] width 113 height 6
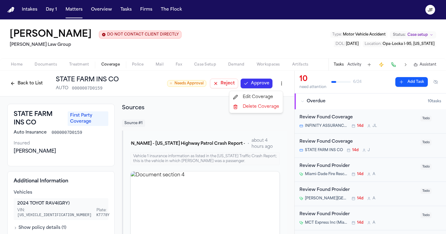
click at [274, 85] on html "Intakes Day 1 Matters Overview Tasks Firms The Flock JF Antwan Walker DO NOT CO…" at bounding box center [223, 117] width 446 height 234
click at [272, 96] on div "Edit Coverage" at bounding box center [256, 97] width 51 height 10
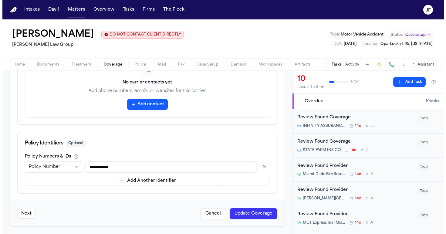
scroll to position [326, 0]
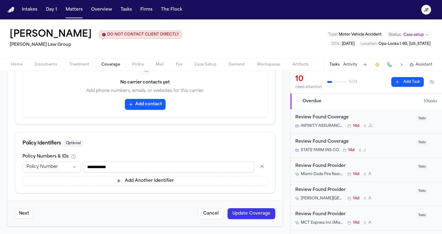
click at [230, 213] on button "Update Coverage" at bounding box center [251, 213] width 48 height 11
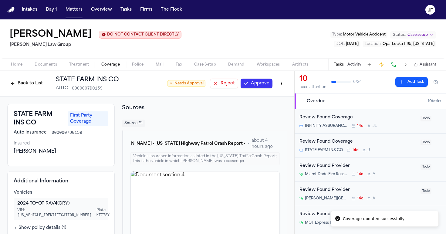
click at [254, 84] on button "Approve" at bounding box center [257, 84] width 32 height 10
click at [23, 87] on button "Back to List" at bounding box center [26, 84] width 39 height 10
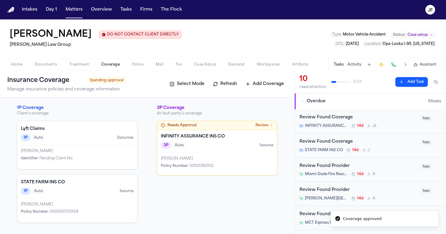
click at [229, 150] on div "INFINITY ASSURANCE INS CO 3P Auto 1 source" at bounding box center [217, 141] width 120 height 23
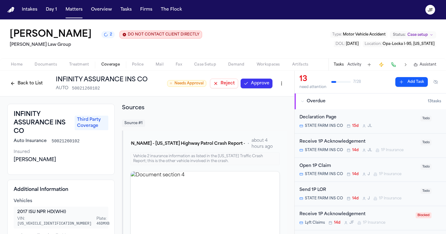
click at [250, 85] on button "Approve" at bounding box center [257, 84] width 32 height 10
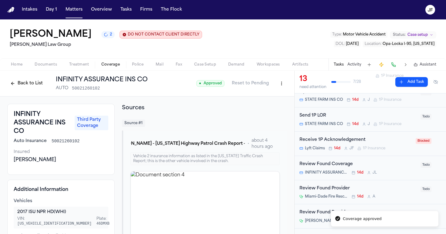
scroll to position [79, 0]
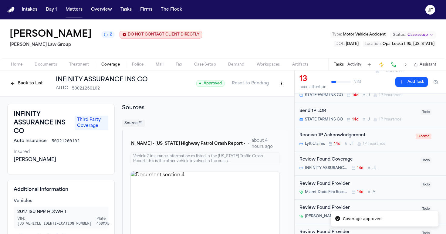
click at [360, 134] on div "Receive 1P Acknowledgement" at bounding box center [356, 135] width 113 height 7
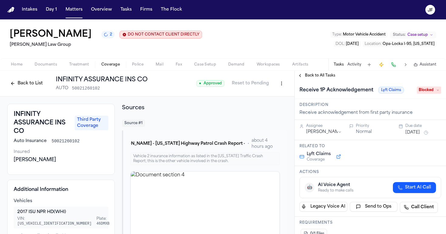
click at [430, 93] on span "Blocked" at bounding box center [429, 90] width 24 height 7
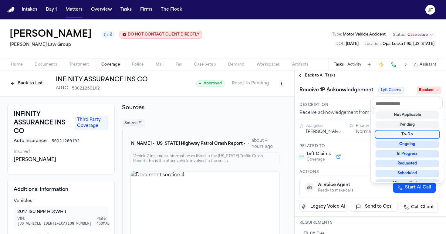
click at [399, 137] on div "To-Do" at bounding box center [407, 134] width 63 height 7
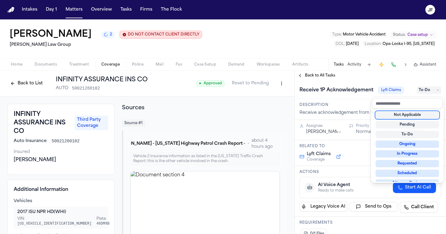
click at [316, 74] on div "**********" at bounding box center [371, 152] width 152 height 163
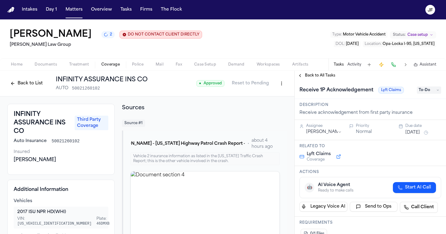
click at [322, 77] on span "Back to All Tasks" at bounding box center [320, 75] width 30 height 5
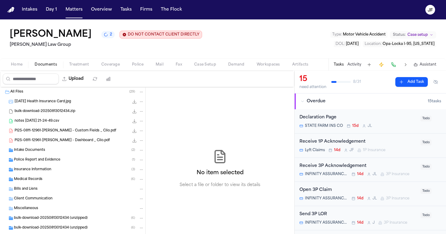
click at [47, 66] on span "Documents" at bounding box center [46, 64] width 22 height 5
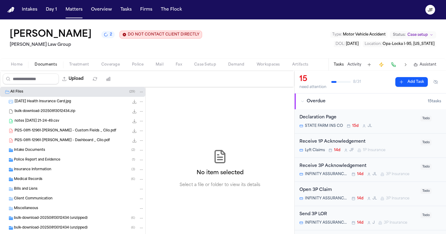
click at [110, 60] on div "Home Documents Treatment Coverage Police Mail Fax Case Setup Demand Workspaces …" at bounding box center [223, 64] width 446 height 12
click at [110, 63] on span "Coverage" at bounding box center [110, 64] width 19 height 5
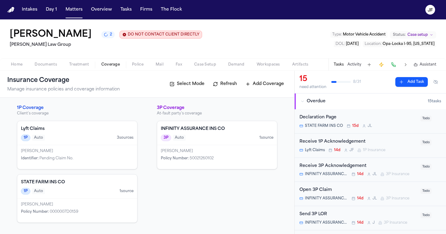
click at [109, 192] on div "1P Auto 1 source" at bounding box center [77, 191] width 113 height 7
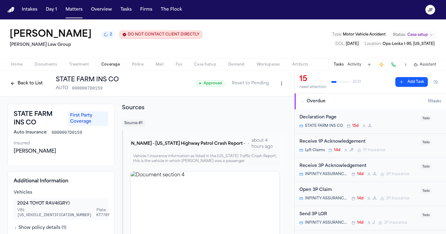
click at [28, 88] on button "Back to List" at bounding box center [26, 84] width 39 height 10
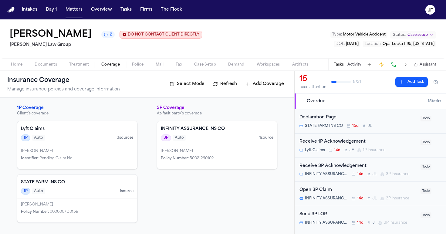
click at [29, 84] on h1 "Insurance Coverage" at bounding box center [44, 81] width 75 height 10
click at [219, 144] on div "INFINITY ASSURANCE INS CO 3P Auto 1 source" at bounding box center [217, 133] width 120 height 24
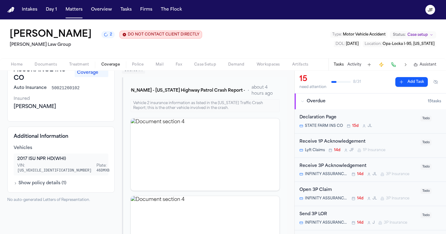
scroll to position [74, 0]
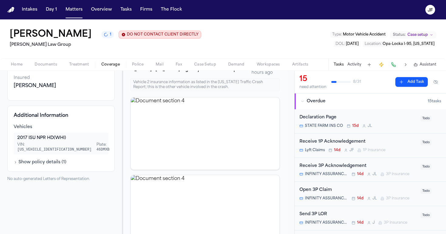
click at [50, 60] on div "Home Documents Treatment Coverage Police Mail Fax Case Setup Demand Workspaces …" at bounding box center [223, 64] width 446 height 12
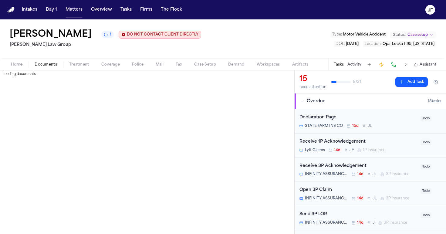
click at [46, 67] on span "Documents" at bounding box center [46, 64] width 22 height 5
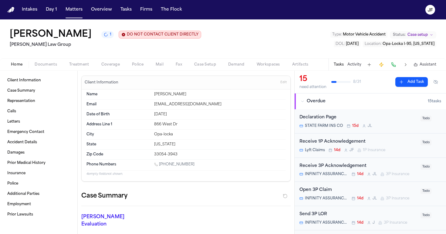
click at [15, 63] on span "Home" at bounding box center [17, 64] width 12 height 5
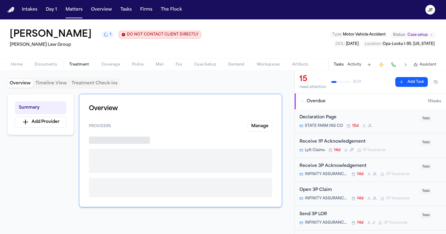
click at [76, 67] on span "Treatment" at bounding box center [79, 64] width 20 height 5
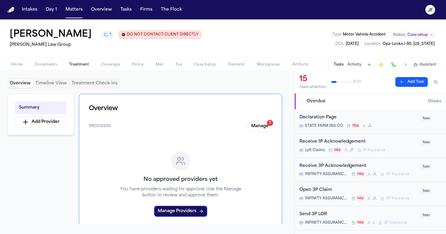
click at [110, 67] on span "Coverage" at bounding box center [110, 64] width 19 height 5
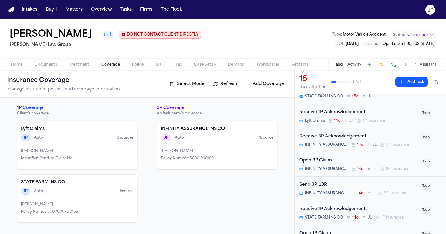
scroll to position [32, 0]
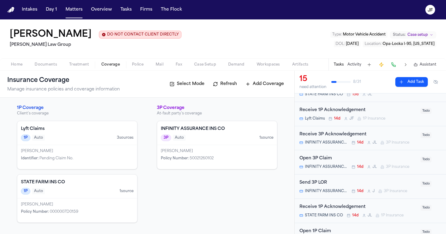
click at [237, 42] on div "Antwan Walker DO NOT CONTACT CLIENT DIRECTLY DO NOT CONTACT Morgan Law Group Ty…" at bounding box center [223, 38] width 446 height 39
click at [251, 45] on div "Antwan Walker DO NOT CONTACT CLIENT DIRECTLY DO NOT CONTACT Morgan Law Group Ty…" at bounding box center [223, 38] width 446 height 39
click at [47, 65] on span "Documents" at bounding box center [46, 64] width 22 height 5
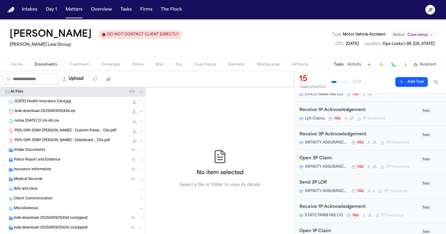
click at [60, 139] on div "PI25-0811-12961-Antwan Walker - Dashboard _ Clio.pdf 308.4 KB • PDF" at bounding box center [80, 141] width 130 height 6
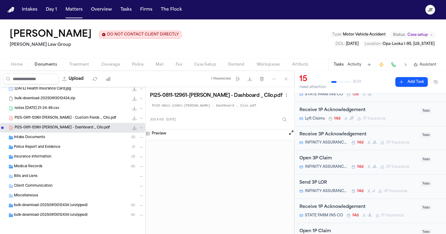
click at [64, 212] on div "bulk-download-20250813012434 (unzipped) ( 6 )" at bounding box center [72, 215] width 145 height 10
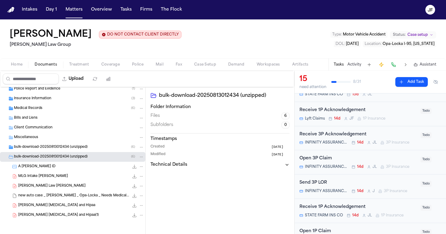
scroll to position [72, 0]
click at [66, 214] on div "Walker retainer and Hipaa(1) 3.3 MB • PDF" at bounding box center [81, 215] width 126 height 6
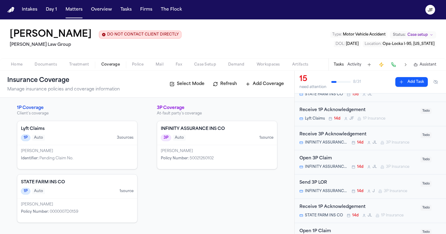
click at [108, 66] on span "Coverage" at bounding box center [110, 64] width 19 height 5
click at [269, 38] on div "Antwan Walker DO NOT CONTACT CLIENT DIRECTLY DO NOT CONTACT Morgan Law Group Ty…" at bounding box center [223, 38] width 446 height 39
click at [256, 26] on div "Antwan Walker DO NOT CONTACT CLIENT DIRECTLY DO NOT CONTACT Morgan Law Group Ty…" at bounding box center [223, 38] width 446 height 39
click at [247, 152] on div "[PERSON_NAME]" at bounding box center [217, 151] width 113 height 5
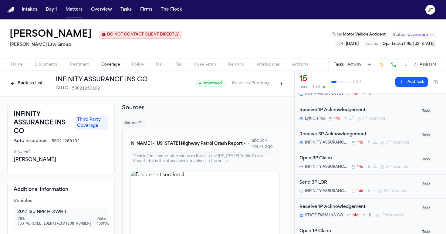
click at [31, 85] on button "Back to List" at bounding box center [26, 84] width 39 height 10
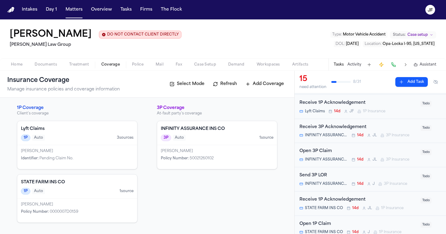
scroll to position [72, 0]
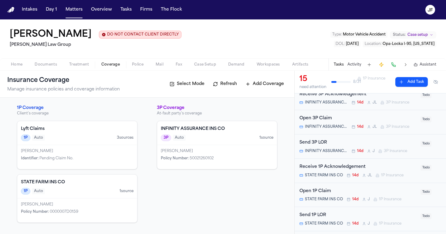
click at [324, 121] on div "Open 3P Claim" at bounding box center [359, 118] width 118 height 7
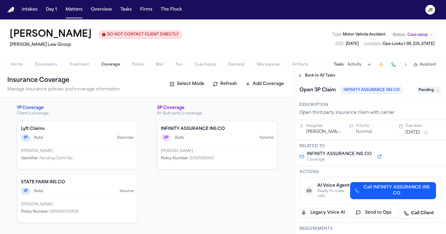
click at [436, 94] on span "Pending" at bounding box center [429, 90] width 24 height 7
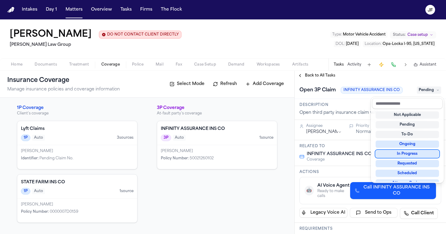
click at [397, 153] on div "In Progress" at bounding box center [407, 153] width 63 height 7
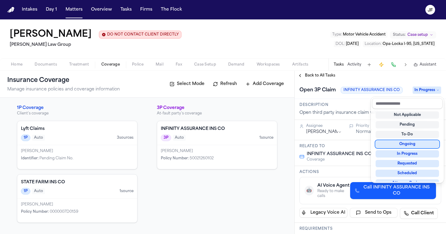
click at [354, 83] on div "Open 3P Claim INFINITY ASSURANCE INS CO In Progress" at bounding box center [371, 89] width 152 height 19
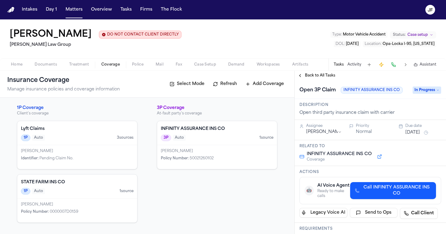
click at [324, 72] on div "Back to All Tasks" at bounding box center [371, 76] width 152 height 10
click at [324, 76] on span "Back to All Tasks" at bounding box center [320, 75] width 30 height 5
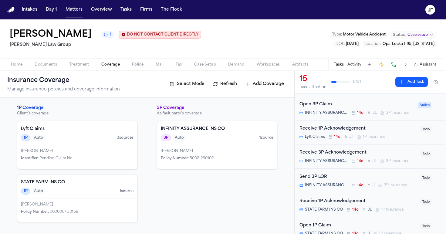
scroll to position [52, 0]
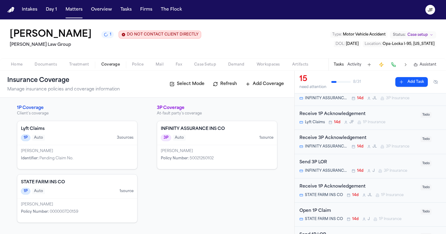
click at [319, 209] on div "Open 1P Claim" at bounding box center [359, 211] width 118 height 7
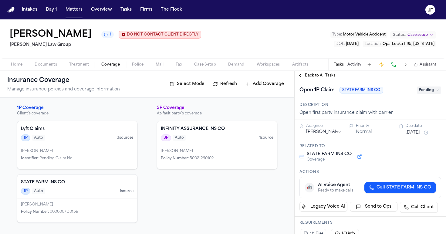
click at [184, 25] on div "Antwan Walker 1 DO NOT CONTACT CLIENT DIRECTLY DO NOT CONTACT Morgan Law Group …" at bounding box center [223, 38] width 446 height 39
click at [346, 1] on nav "Intakes Day 1 Matters Overview Tasks Firms The [PERSON_NAME]" at bounding box center [223, 9] width 446 height 19
click at [22, 64] on span "Home" at bounding box center [17, 64] width 12 height 5
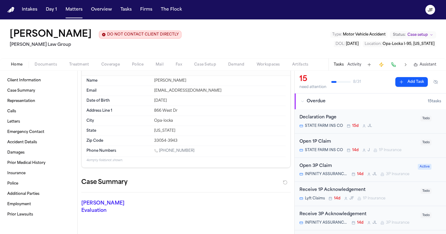
scroll to position [20, 0]
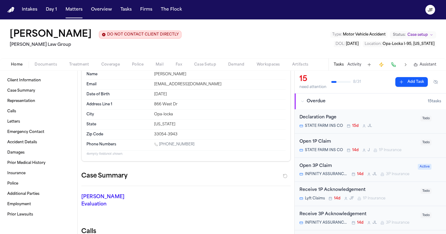
click at [293, 45] on div "Antwan Walker DO NOT CONTACT CLIENT DIRECTLY DO NOT CONTACT Morgan Law Group Ty…" at bounding box center [223, 38] width 446 height 39
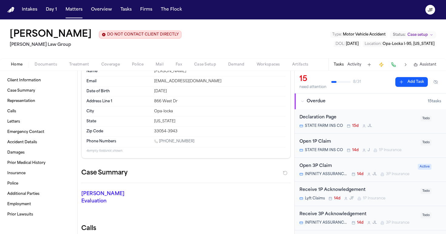
scroll to position [17, 0]
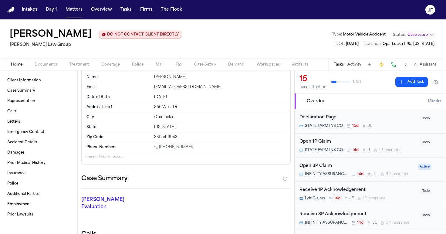
click at [182, 42] on div "Antwan Walker DO NOT CONTACT CLIENT DIRECTLY DO NOT CONTACT Morgan Law Group Ty…" at bounding box center [223, 38] width 446 height 39
click at [173, 45] on div "Antwan Walker DO NOT CONTACT CLIENT DIRECTLY DO NOT CONTACT Morgan Law Group Ty…" at bounding box center [223, 38] width 446 height 39
click at [361, 1] on nav "Intakes Day 1 Matters Overview Tasks Firms The [PERSON_NAME]" at bounding box center [223, 9] width 446 height 19
click at [43, 67] on span "Documents" at bounding box center [46, 64] width 22 height 5
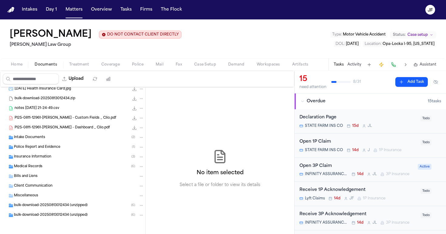
scroll to position [13, 0]
click at [66, 139] on div "Intake Documents ( 2 )" at bounding box center [79, 137] width 130 height 5
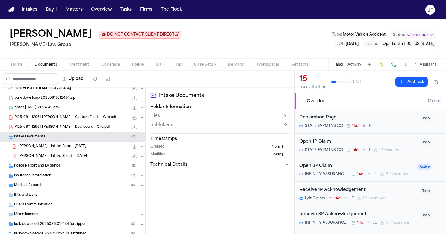
click at [67, 147] on span "[PERSON_NAME] - Intake Form - [DATE]" at bounding box center [52, 146] width 68 height 5
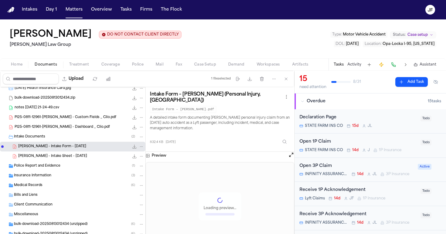
click at [132, 147] on icon "File: A. Walker - Intake Form - 8.11.25" at bounding box center [134, 146] width 5 height 5
click at [51, 67] on span "Documents" at bounding box center [46, 64] width 22 height 5
click at [108, 68] on button "Coverage" at bounding box center [110, 64] width 31 height 7
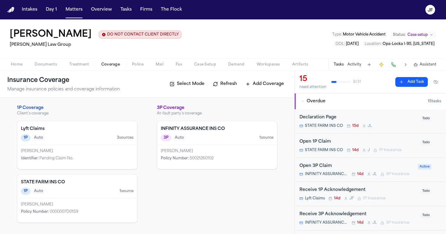
click at [244, 152] on div "[PERSON_NAME]" at bounding box center [217, 151] width 113 height 5
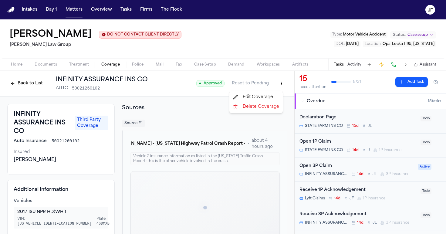
click at [279, 82] on html "Intakes Day 1 Matters Overview Tasks Firms The Flock JF Antwan Walker DO NOT CO…" at bounding box center [223, 117] width 446 height 234
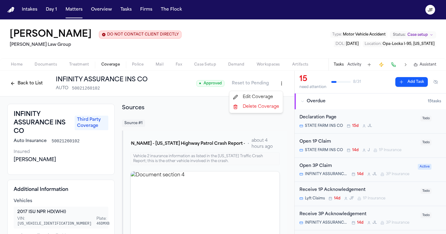
click at [267, 98] on div "Edit Coverage" at bounding box center [256, 97] width 51 height 10
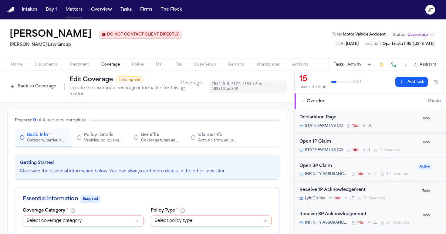
select select "**********"
select select "****"
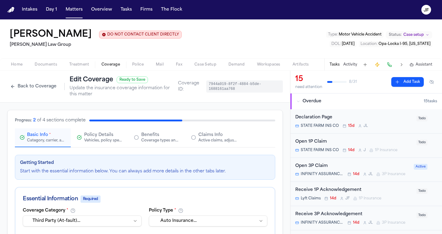
click at [217, 139] on div "Active claims, adjusters, and subrogation details" at bounding box center [217, 140] width 39 height 5
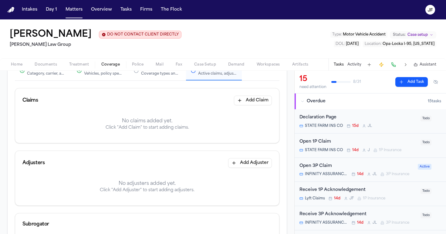
scroll to position [67, 0]
click at [259, 103] on button "Add Claim" at bounding box center [253, 100] width 38 height 10
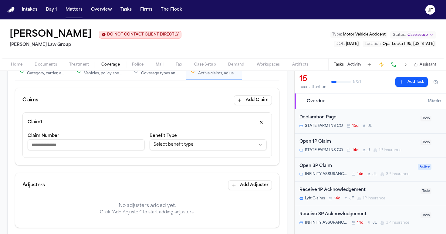
click at [176, 146] on html "**********" at bounding box center [223, 117] width 446 height 234
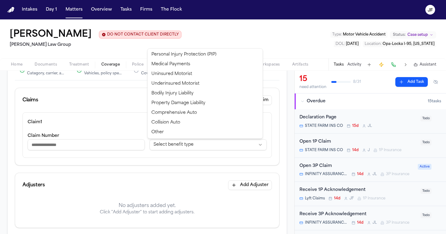
select select "**********"
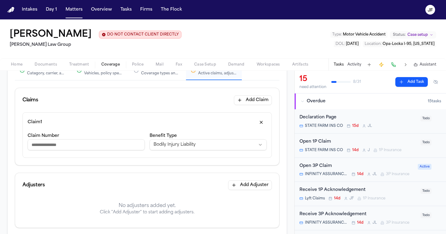
click at [92, 149] on input "Claim Number" at bounding box center [86, 144] width 117 height 11
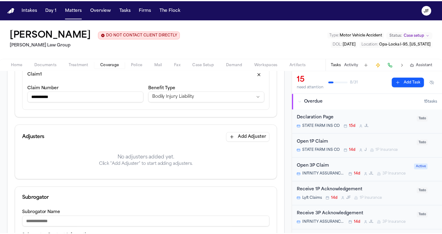
scroll to position [125, 0]
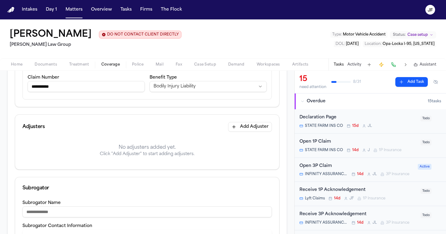
type input "**********"
click at [243, 132] on button "Add Adjuster" at bounding box center [250, 127] width 44 height 10
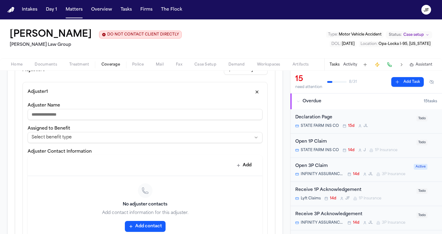
scroll to position [186, 0]
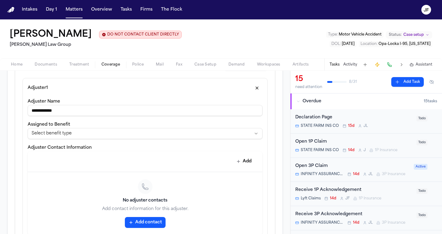
type input "**********"
click at [190, 132] on html "**********" at bounding box center [221, 117] width 442 height 234
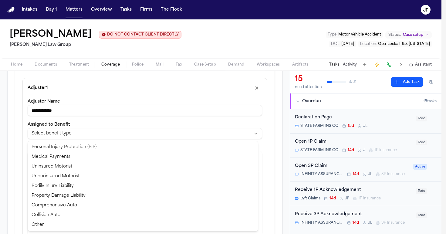
select select "**********"
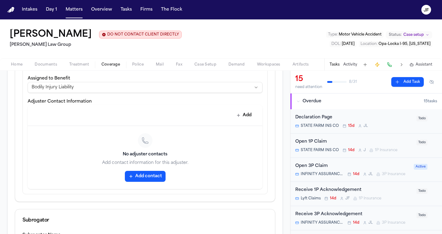
scroll to position [239, 0]
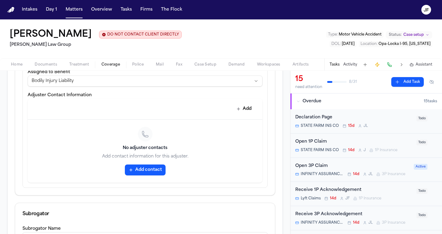
click at [128, 169] on icon "button" at bounding box center [130, 170] width 5 height 5
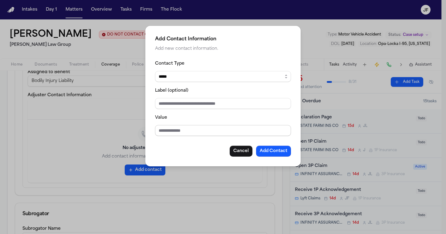
click at [192, 127] on input "Value" at bounding box center [223, 130] width 136 height 11
type input "**********"
click at [265, 105] on input "Label (optional)" at bounding box center [223, 103] width 136 height 11
type input "**********"
click at [279, 150] on button "Add Contact" at bounding box center [273, 151] width 35 height 11
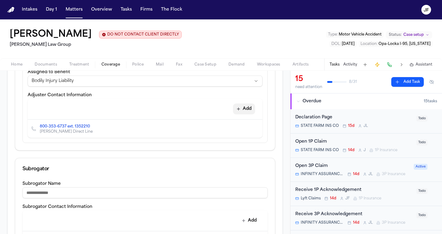
click at [240, 110] on button "Add" at bounding box center [244, 109] width 22 height 11
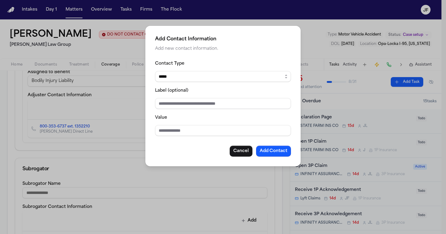
click at [225, 83] on fieldset "Contact Type ***** ***** ******* *** ***** Label (optional) Value" at bounding box center [223, 98] width 136 height 76
select select "*****"
click at [191, 132] on input "Value" at bounding box center [223, 130] width 136 height 11
type input "**********"
click at [196, 109] on input "Label (optional)" at bounding box center [223, 103] width 136 height 11
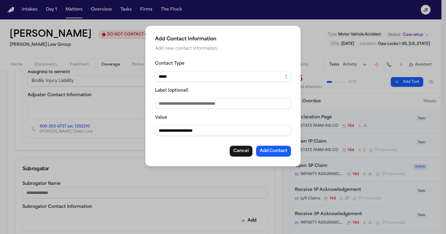
type input "*"
type input "******"
click at [220, 120] on div "**********" at bounding box center [223, 125] width 136 height 22
click at [269, 155] on button "Add Contact" at bounding box center [273, 151] width 35 height 11
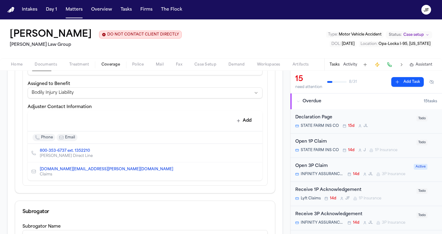
scroll to position [226, 0]
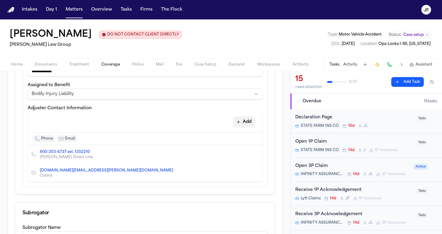
click at [236, 124] on icon "button" at bounding box center [238, 122] width 5 height 5
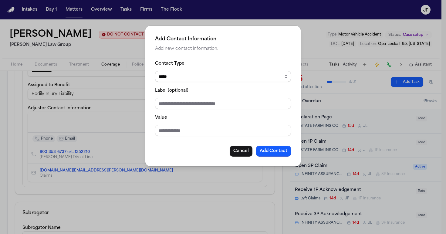
select select "***"
click at [197, 104] on input "Label (optional)" at bounding box center [223, 103] width 136 height 11
type input "**********"
click at [271, 153] on button "Add Contact" at bounding box center [273, 151] width 35 height 11
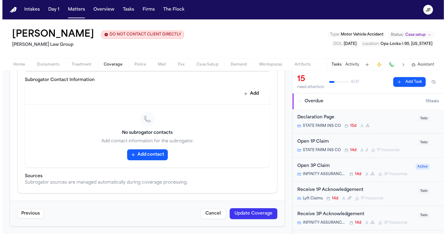
scroll to position [416, 0]
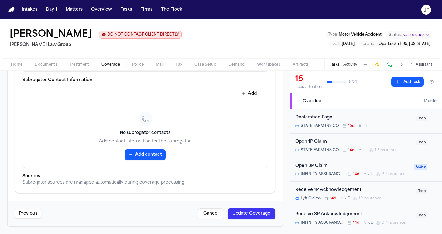
click at [251, 213] on button "Update Coverage" at bounding box center [251, 213] width 48 height 11
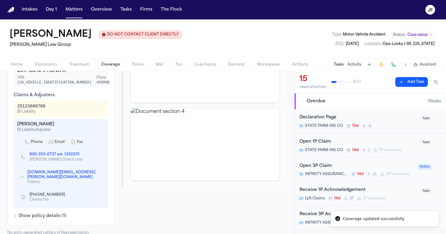
scroll to position [141, 0]
click at [323, 167] on div "Open 3P Claim" at bounding box center [357, 166] width 115 height 7
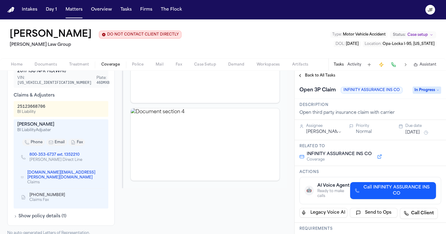
click at [428, 91] on span "In Progress" at bounding box center [427, 90] width 29 height 7
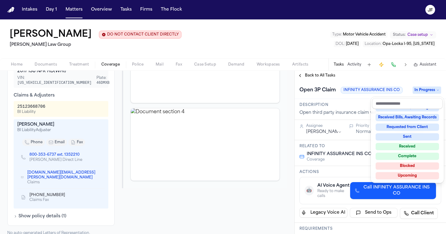
scroll to position [94, 0]
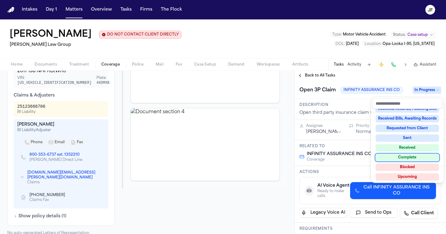
click at [400, 158] on div "Complete" at bounding box center [407, 157] width 63 height 7
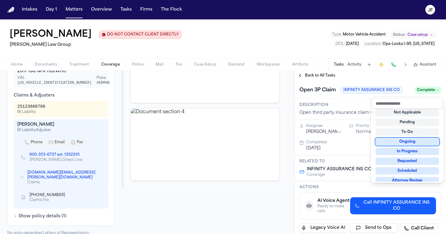
click at [366, 75] on div "**********" at bounding box center [371, 152] width 152 height 163
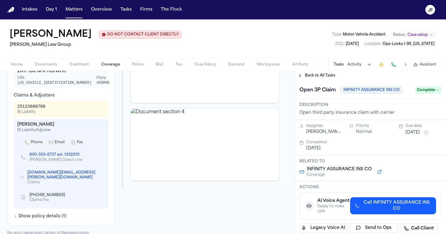
click at [327, 78] on span "Back to All Tasks" at bounding box center [320, 75] width 30 height 5
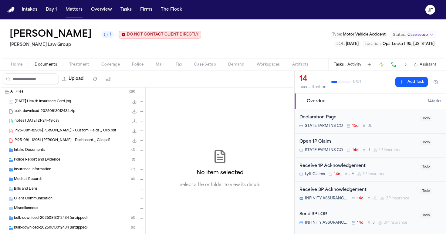
click at [47, 67] on span "Documents" at bounding box center [46, 64] width 22 height 5
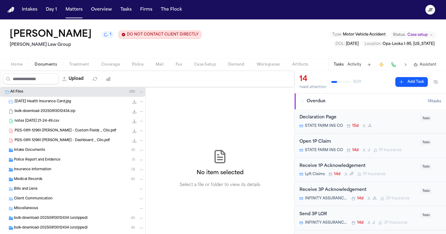
click at [108, 66] on span "Coverage" at bounding box center [110, 64] width 19 height 5
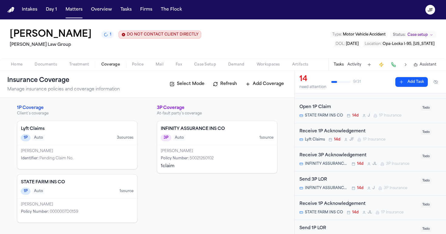
scroll to position [48, 0]
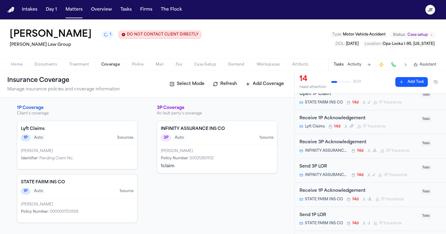
click at [322, 169] on div "Send 3P LOR" at bounding box center [359, 166] width 118 height 7
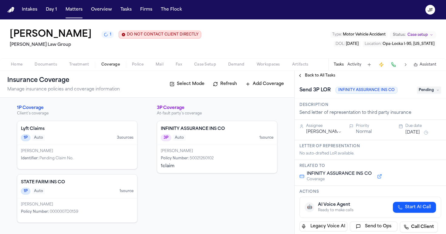
click at [430, 87] on span "Pending" at bounding box center [429, 90] width 24 height 7
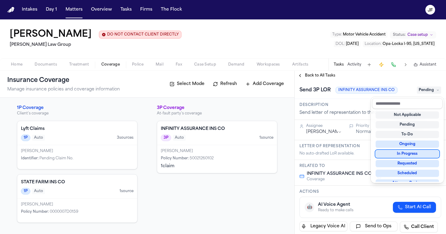
click at [408, 153] on div "In Progress" at bounding box center [407, 153] width 63 height 7
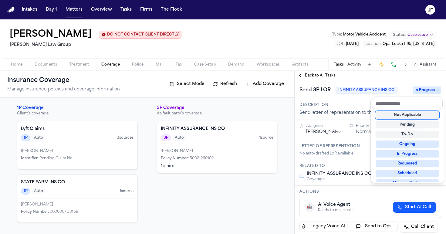
click at [318, 76] on div "**********" at bounding box center [371, 152] width 152 height 163
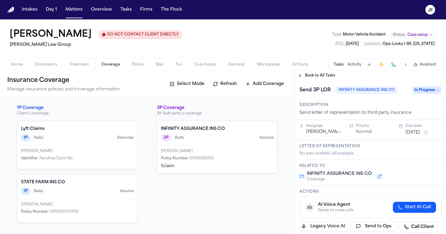
click at [318, 76] on span "Back to All Tasks" at bounding box center [320, 75] width 30 height 5
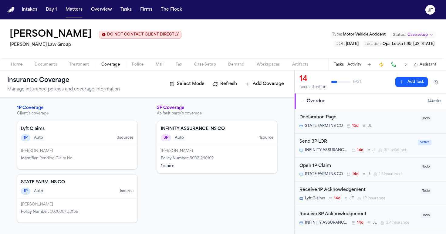
click at [321, 169] on div "Open 1P Claim" at bounding box center [359, 166] width 118 height 7
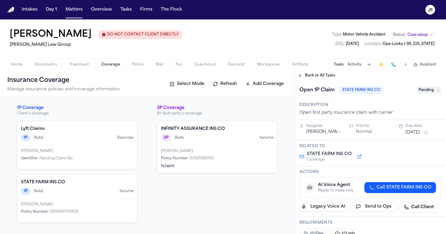
click at [423, 91] on span "Pending" at bounding box center [429, 90] width 24 height 7
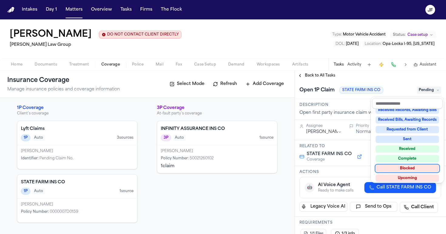
click at [409, 170] on div "Blocked" at bounding box center [407, 168] width 63 height 7
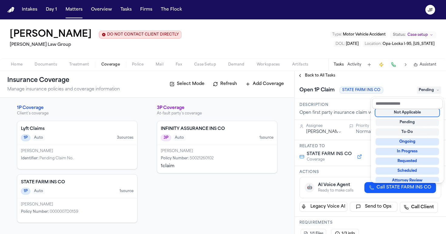
scroll to position [3, 0]
click at [347, 114] on div "**********" at bounding box center [371, 157] width 152 height 154
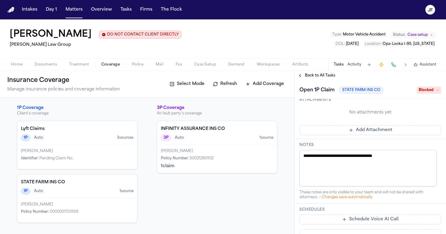
scroll to position [173, 0]
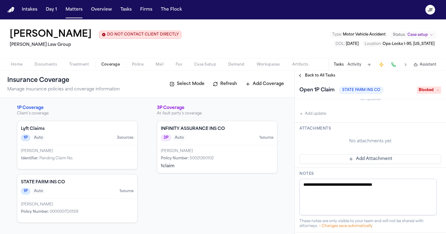
click at [313, 115] on button "Add update" at bounding box center [313, 113] width 27 height 7
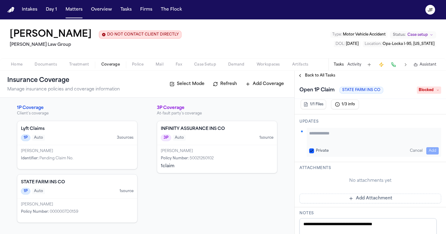
scroll to position [124, 0]
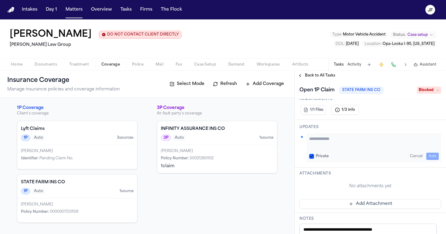
click at [336, 142] on textarea "Add your update" at bounding box center [375, 142] width 130 height 12
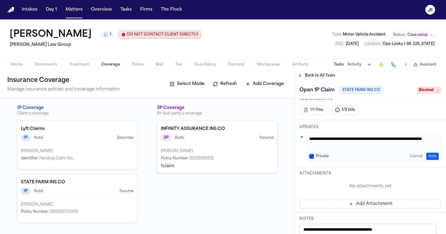
scroll to position [0, 0]
type textarea "**********"
click at [432, 155] on button "Add" at bounding box center [433, 156] width 12 height 7
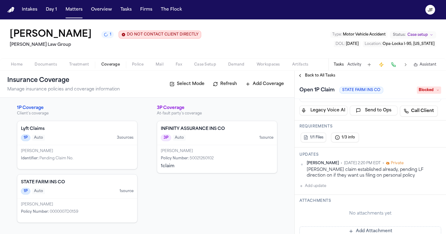
scroll to position [36, 0]
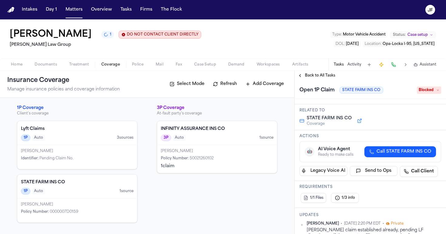
click at [321, 78] on span "Back to All Tasks" at bounding box center [320, 75] width 30 height 5
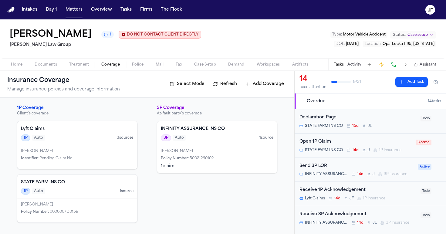
click at [72, 160] on span "Pending Claim No." at bounding box center [56, 159] width 34 height 4
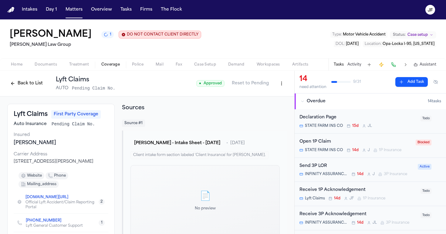
click at [35, 87] on button "Back to List" at bounding box center [26, 84] width 39 height 10
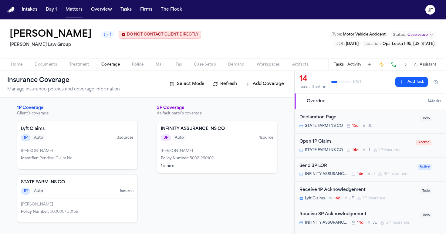
click at [230, 142] on div "INFINITY ASSURANCE INS CO 3P Auto 1 source" at bounding box center [217, 133] width 120 height 24
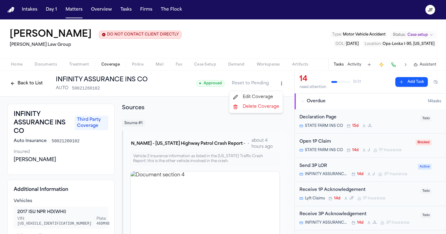
click at [276, 82] on html "Intakes Day 1 Matters Overview Tasks Firms The Flock JF Antwan Walker DO NOT CO…" at bounding box center [223, 117] width 446 height 234
click at [263, 96] on div "Edit Coverage" at bounding box center [256, 97] width 51 height 10
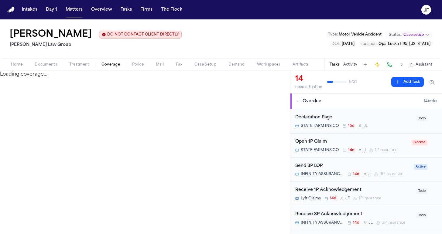
select select "**********"
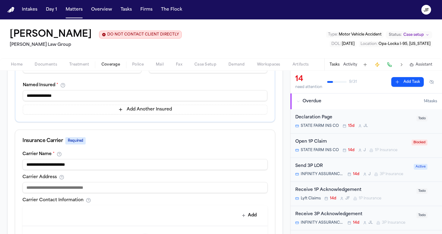
scroll to position [169, 0]
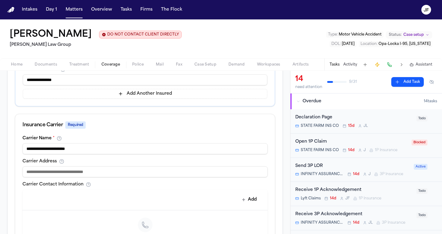
drag, startPoint x: 112, startPoint y: 150, endPoint x: 12, endPoint y: 114, distance: 106.9
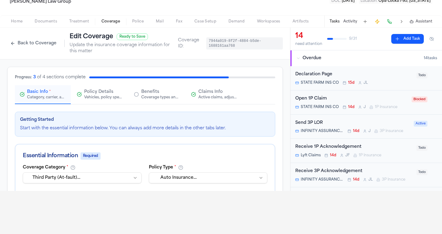
scroll to position [0, 0]
type input "**********"
click at [211, 91] on span "Claims Info" at bounding box center [210, 92] width 24 height 6
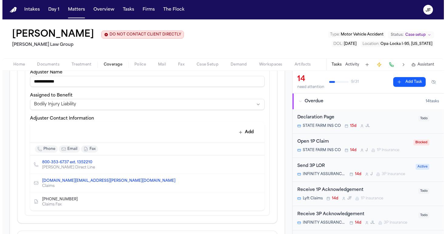
scroll to position [219, 0]
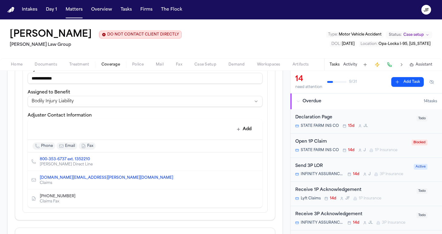
click at [243, 162] on icon "Edit contact" at bounding box center [245, 161] width 4 height 4
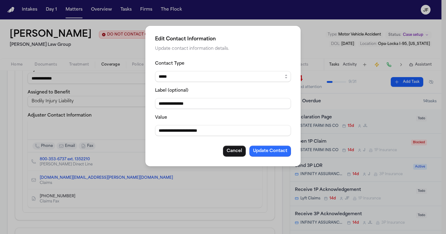
click at [269, 150] on button "Update Contact" at bounding box center [271, 151] width 42 height 11
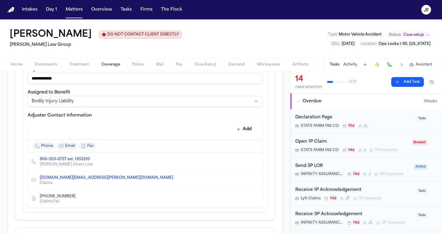
click at [14, 63] on span "Home" at bounding box center [17, 64] width 12 height 5
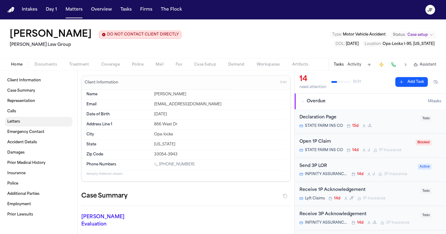
click at [17, 123] on span "Letters" at bounding box center [13, 121] width 13 height 5
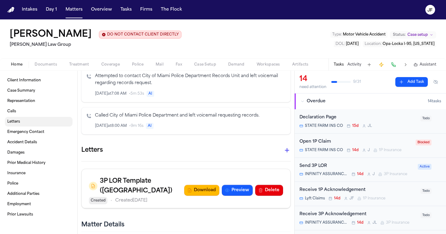
scroll to position [358, 0]
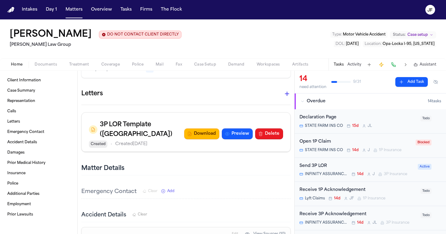
click at [272, 128] on button "Delete" at bounding box center [269, 133] width 28 height 11
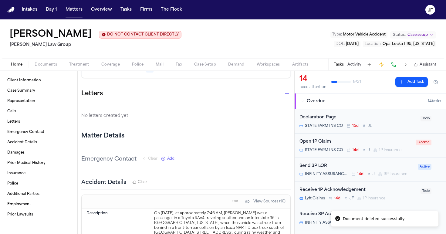
click at [282, 90] on button "button" at bounding box center [287, 94] width 12 height 12
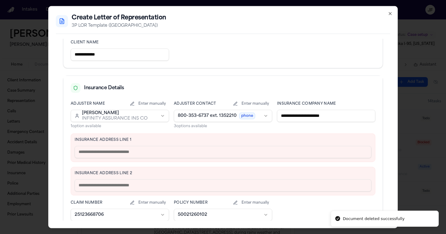
scroll to position [113, 0]
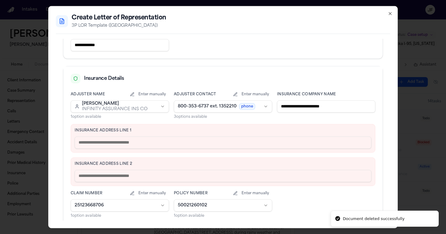
click at [232, 98] on div "Enter manually" at bounding box center [251, 95] width 42 height 7
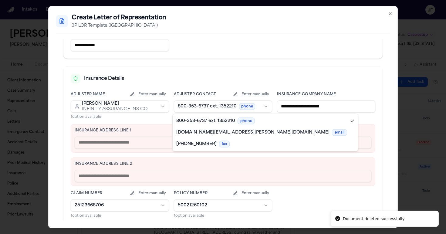
click at [232, 104] on body "Document deleted successfully Intakes Day 1 Matters Overview Tasks Firms The Fl…" at bounding box center [223, 117] width 446 height 234
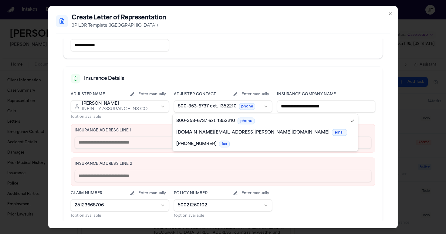
select select "**********"
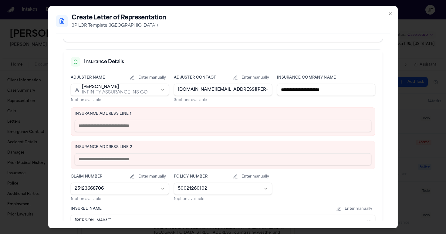
scroll to position [132, 0]
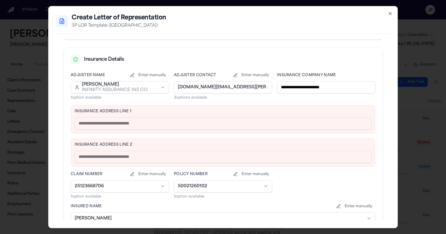
drag, startPoint x: 351, startPoint y: 87, endPoint x: 228, endPoint y: 73, distance: 123.2
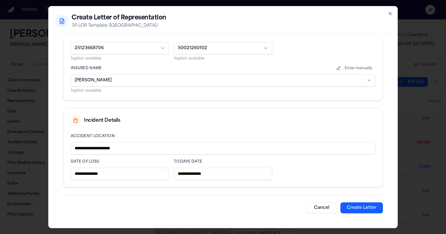
scroll to position [270, 0]
type input "**********"
drag, startPoint x: 143, startPoint y: 145, endPoint x: 44, endPoint y: 137, distance: 99.1
click at [44, 137] on body "Intakes Day 1 Matters Overview Tasks Firms The Flock JF Antwan Walker 1 DO NOT …" at bounding box center [223, 117] width 446 height 234
type input "**********"
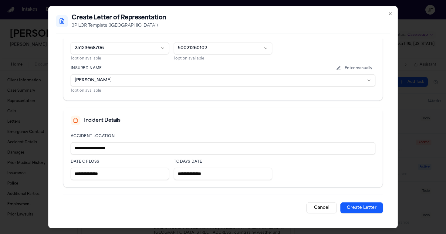
click at [356, 207] on button "Create Letter" at bounding box center [362, 207] width 43 height 11
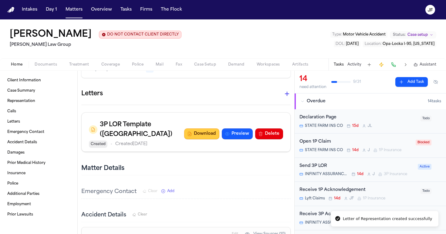
click at [197, 128] on button "Download" at bounding box center [201, 133] width 35 height 11
click at [41, 67] on span "Documents" at bounding box center [46, 64] width 22 height 5
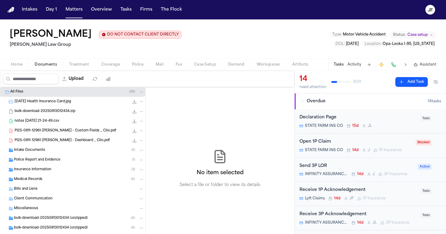
click at [109, 70] on div "Home Documents Treatment Coverage Police Mail Fax Case Setup Demand Workspaces …" at bounding box center [223, 64] width 446 height 12
click at [109, 69] on div "Home Documents Treatment Coverage Police Mail Fax Case Setup Demand Workspaces …" at bounding box center [223, 64] width 446 height 12
click at [109, 67] on span "Coverage" at bounding box center [110, 64] width 19 height 5
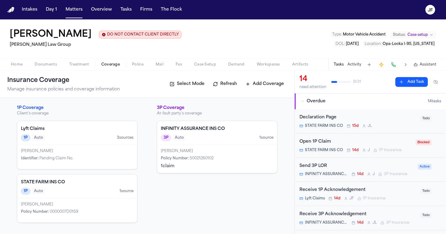
click at [103, 183] on h4 "STATE FARM INS CO" at bounding box center [77, 183] width 113 height 6
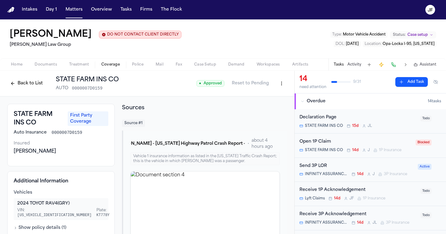
click at [34, 88] on button "Back to List" at bounding box center [26, 84] width 39 height 10
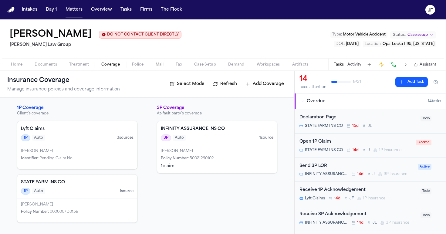
click at [71, 142] on div "Lyft Claims 1P Auto 3 source s" at bounding box center [77, 133] width 120 height 24
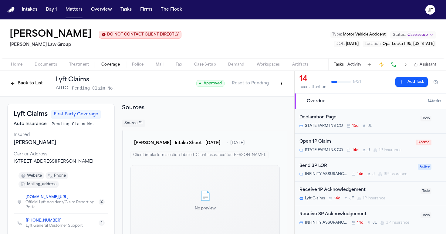
click at [276, 83] on html "Intakes Day 1 Matters Overview Tasks Firms The Flock JF Antwan Walker DO NOT CO…" at bounding box center [223, 117] width 446 height 234
click at [256, 98] on div "Edit Coverage" at bounding box center [256, 97] width 51 height 10
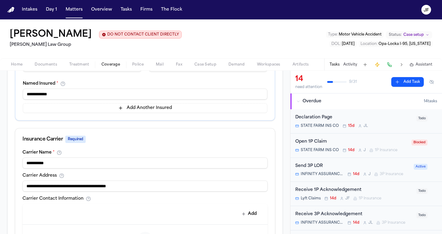
scroll to position [155, 0]
drag, startPoint x: 105, startPoint y: 166, endPoint x: 3, endPoint y: 131, distance: 108.2
type input "*"
type input "**********"
drag, startPoint x: 142, startPoint y: 187, endPoint x: 1, endPoint y: 177, distance: 140.9
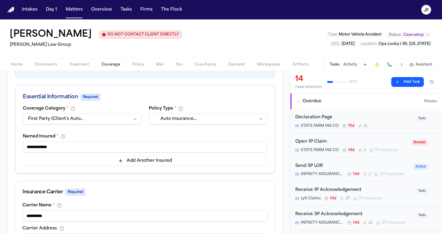
scroll to position [107, 0]
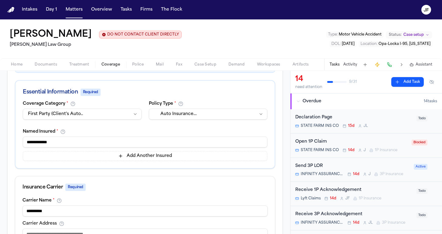
drag, startPoint x: 74, startPoint y: 144, endPoint x: 1, endPoint y: 135, distance: 74.1
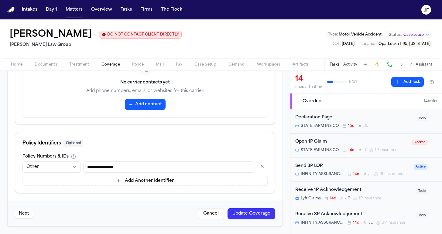
scroll to position [326, 0]
type input "**********"
click at [74, 166] on html "Intakes Day 1 Matters Overview Tasks Firms The Flock JF Antwan Walker DO NOT CO…" at bounding box center [221, 117] width 442 height 234
drag, startPoint x: 133, startPoint y: 169, endPoint x: 46, endPoint y: 164, distance: 87.3
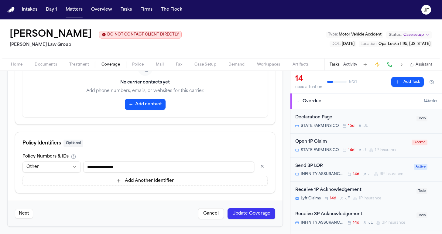
click at [46, 164] on div "**********" at bounding box center [144, 167] width 245 height 11
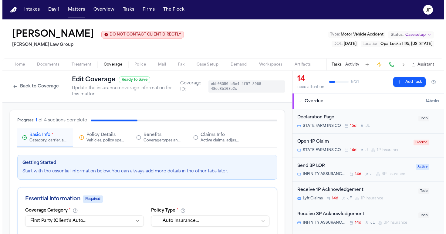
scroll to position [0, 0]
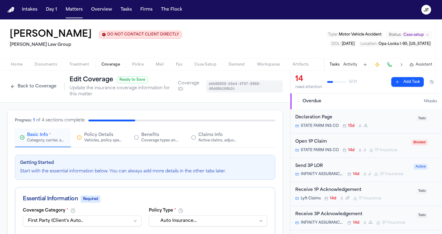
click at [215, 145] on button "Claims Info Active claims, adjusters, and subrogation details" at bounding box center [214, 137] width 56 height 19
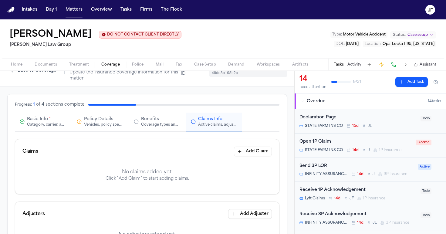
scroll to position [20, 0]
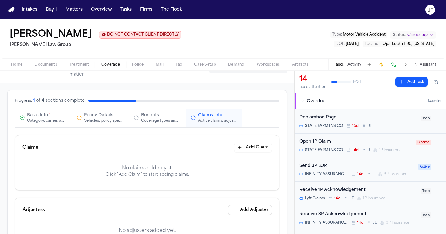
click at [259, 145] on button "Add Claim" at bounding box center [253, 148] width 38 height 10
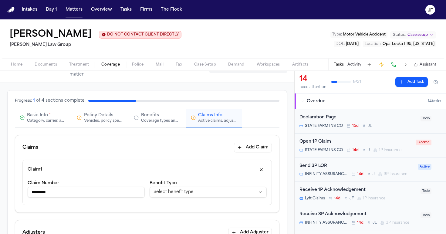
type input "*********"
click at [171, 199] on div "**********" at bounding box center [208, 190] width 117 height 21
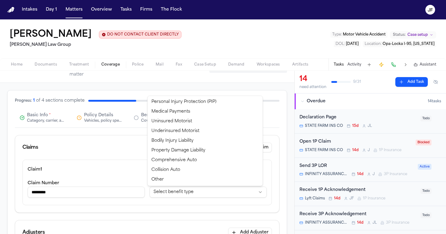
click at [172, 195] on html "**********" at bounding box center [223, 117] width 446 height 234
select select "**********"
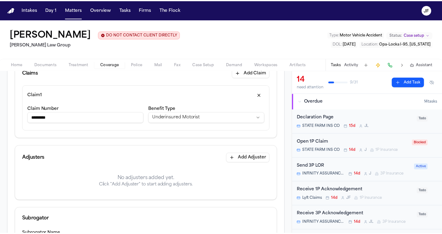
scroll to position [95, 0]
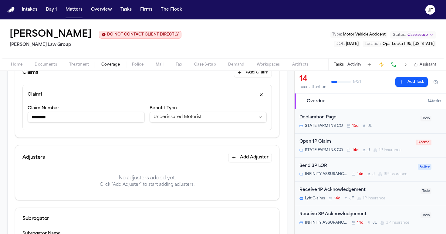
click at [241, 155] on button "Add Adjuster" at bounding box center [250, 158] width 44 height 10
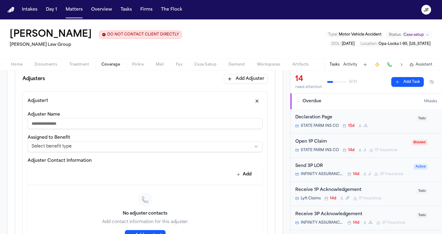
paste input "**********"
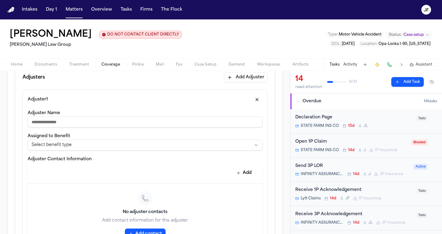
type input "**********"
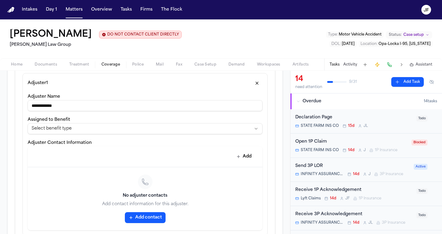
scroll to position [192, 0]
drag, startPoint x: 74, startPoint y: 106, endPoint x: 1, endPoint y: 105, distance: 73.5
click at [1, 105] on div "**********" at bounding box center [145, 182] width 290 height 542
type input "**********"
click at [132, 128] on html "**********" at bounding box center [221, 117] width 442 height 234
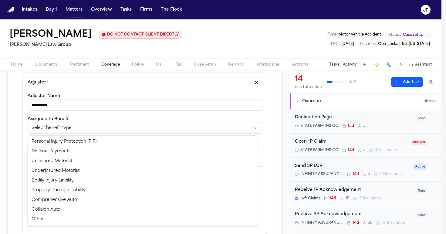
select select "**********"
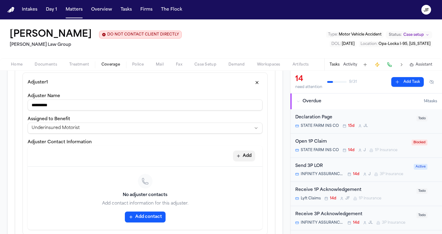
click at [248, 152] on button "Add" at bounding box center [244, 156] width 22 height 11
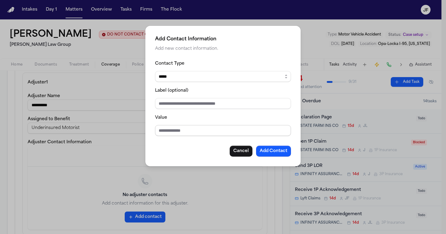
click at [186, 136] on input "Value" at bounding box center [223, 130] width 136 height 11
paste input "**********"
type input "**********"
click at [199, 105] on input "Label (optional)" at bounding box center [223, 103] width 136 height 11
drag, startPoint x: 215, startPoint y: 106, endPoint x: 88, endPoint y: 80, distance: 129.3
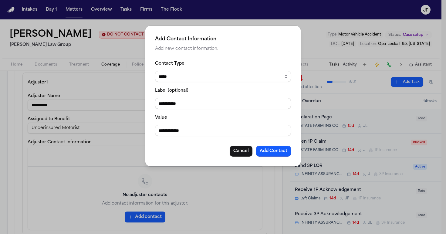
click at [88, 80] on div "**********" at bounding box center [223, 117] width 446 height 234
type input "**********"
click at [282, 152] on button "Add Contact" at bounding box center [273, 151] width 35 height 11
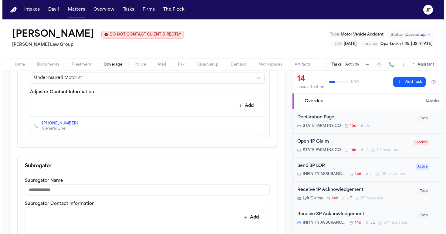
scroll to position [361, 0]
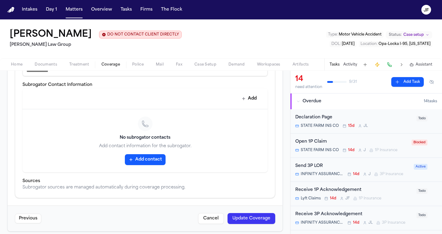
click at [246, 218] on button "Update Coverage" at bounding box center [251, 218] width 48 height 11
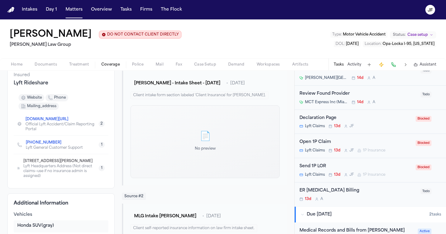
scroll to position [243, 0]
click at [321, 141] on div "Open 1P Claim" at bounding box center [356, 141] width 113 height 7
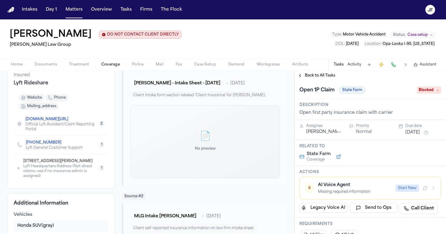
click at [425, 91] on span "Blocked" at bounding box center [429, 90] width 24 height 7
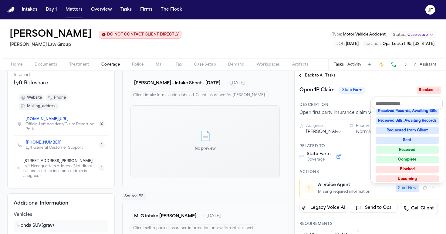
scroll to position [93, 0]
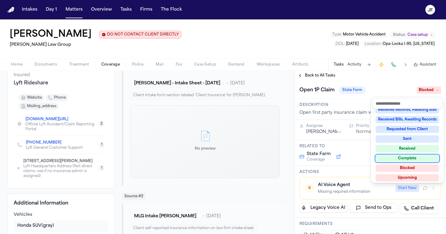
click at [406, 160] on div "Complete" at bounding box center [407, 158] width 63 height 7
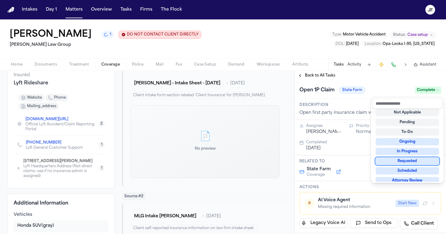
click at [388, 95] on div "Open 1P Claim State Farm Complete" at bounding box center [371, 90] width 142 height 10
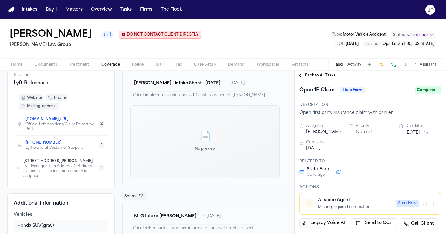
click at [313, 72] on div "Back to All Tasks" at bounding box center [371, 76] width 152 height 10
click at [313, 74] on span "Back to All Tasks" at bounding box center [320, 75] width 30 height 5
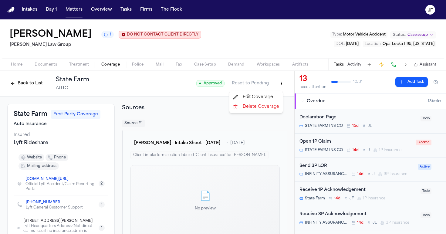
click at [278, 83] on html "Intakes Day 1 Matters Overview Tasks Firms The Flock JF Antwan Walker 1 DO NOT …" at bounding box center [223, 117] width 446 height 234
click at [261, 98] on div "Edit Coverage" at bounding box center [256, 97] width 51 height 10
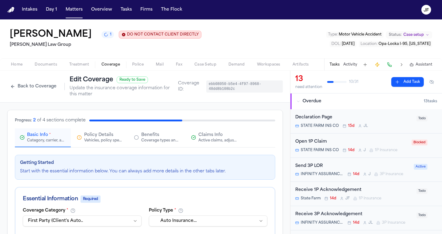
scroll to position [0, 0]
click at [94, 139] on div "Vehicles, policy specifics, and additional details" at bounding box center [103, 140] width 39 height 5
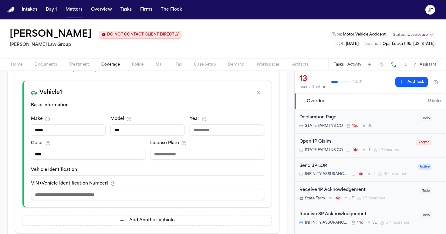
scroll to position [108, 0]
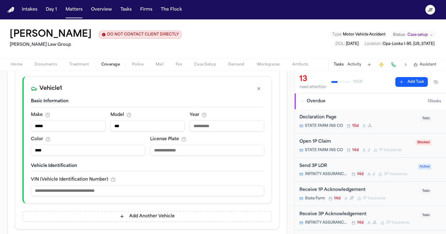
drag, startPoint x: 83, startPoint y: 129, endPoint x: 2, endPoint y: 123, distance: 81.3
click at [2, 123] on div "Progress: 2 of 4 sections complete Basic Info * Category, carrier, and policy h…" at bounding box center [147, 166] width 295 height 343
type input "******"
type input "****"
drag, startPoint x: 46, startPoint y: 152, endPoint x: 1, endPoint y: 156, distance: 45.7
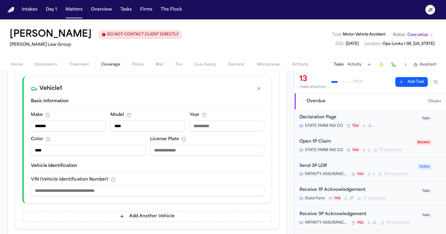
click at [1, 156] on div "Progress: 2 of 4 sections complete Basic Info * Category, carrier, and policy h…" at bounding box center [147, 166] width 295 height 343
type input "*"
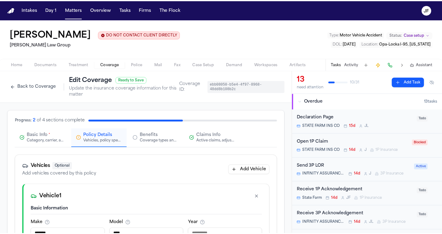
scroll to position [0, 0]
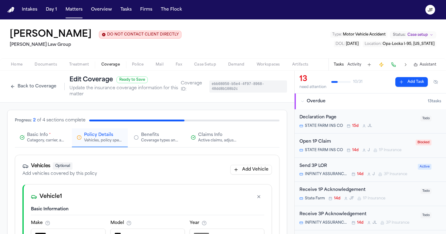
type input "****"
click at [214, 138] on span "Claims Info" at bounding box center [210, 135] width 24 height 6
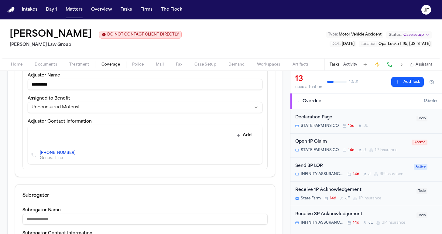
scroll to position [224, 0]
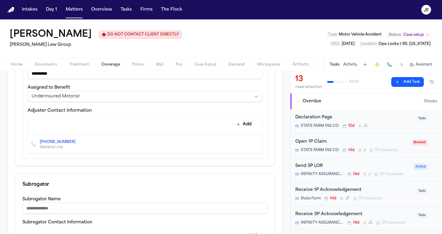
click at [243, 143] on icon "Edit contact" at bounding box center [245, 144] width 4 height 4
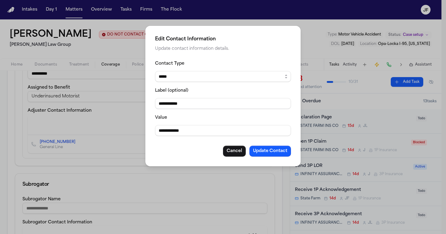
drag, startPoint x: 197, startPoint y: 108, endPoint x: 110, endPoint y: 107, distance: 87.8
click at [110, 107] on div "**********" at bounding box center [223, 117] width 446 height 234
type input "**********"
drag, startPoint x: 189, startPoint y: 133, endPoint x: 148, endPoint y: 136, distance: 40.8
click at [148, 136] on div "**********" at bounding box center [223, 96] width 156 height 141
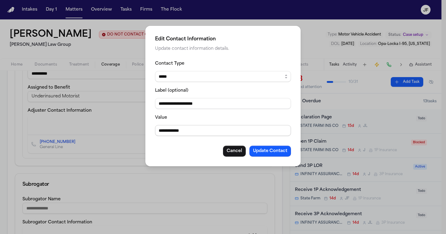
paste input "**********"
drag, startPoint x: 237, startPoint y: 129, endPoint x: 152, endPoint y: 130, distance: 84.1
click at [152, 130] on div "**********" at bounding box center [223, 96] width 156 height 141
paste input
type input "**********"
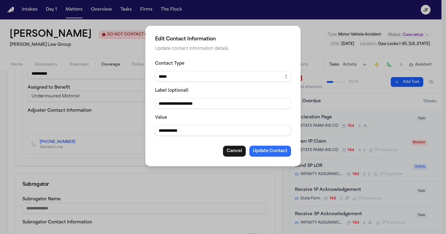
click at [263, 154] on button "Update Contact" at bounding box center [271, 151] width 42 height 11
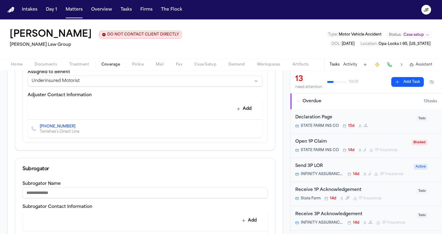
scroll to position [247, 0]
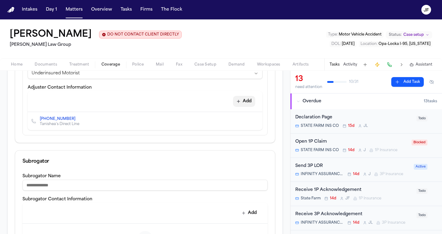
click at [247, 103] on button "Add" at bounding box center [244, 101] width 22 height 11
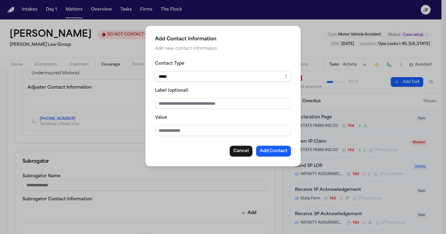
select select "***"
click at [199, 103] on input "Label (optional)" at bounding box center [223, 103] width 136 height 11
type input "*"
type input "**********"
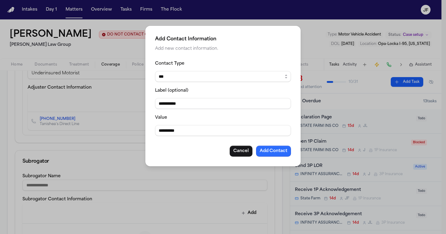
click at [275, 150] on button "Add Contact" at bounding box center [273, 151] width 35 height 11
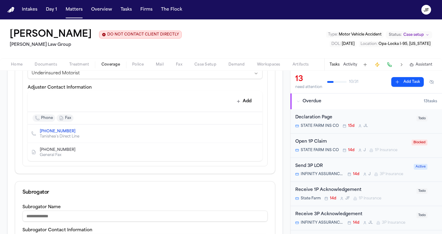
click at [246, 100] on button "Add" at bounding box center [244, 101] width 22 height 11
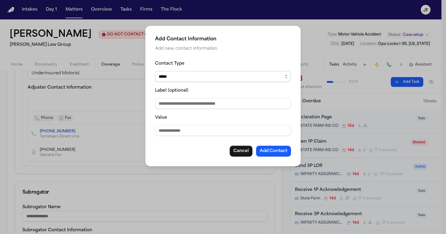
select select "*****"
click at [187, 110] on fieldset "Contact Type ***** ***** ******* *** ***** Label (optional) Value" at bounding box center [223, 98] width 136 height 76
click at [192, 105] on input "Label (optional)" at bounding box center [223, 103] width 136 height 11
click at [194, 100] on input "******" at bounding box center [223, 103] width 136 height 11
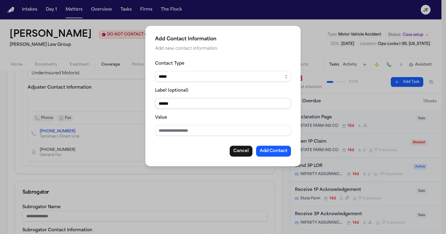
click at [194, 100] on input "******" at bounding box center [223, 103] width 136 height 11
type input "**********"
click at [187, 132] on input "Value" at bounding box center [223, 130] width 136 height 11
type input "**********"
click at [281, 151] on button "Add Contact" at bounding box center [273, 151] width 35 height 11
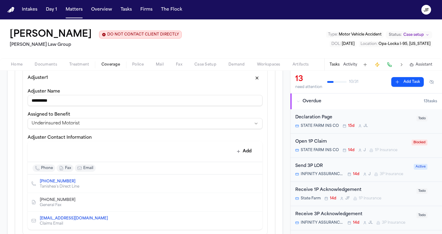
scroll to position [199, 0]
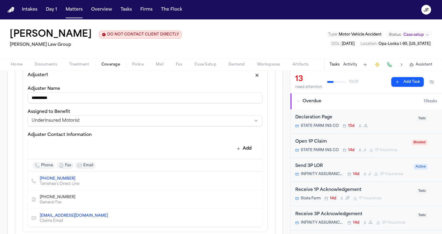
drag, startPoint x: 100, startPoint y: 101, endPoint x: 7, endPoint y: 101, distance: 92.9
click at [7, 101] on div "**********" at bounding box center [145, 176] width 290 height 547
paste input "*****"
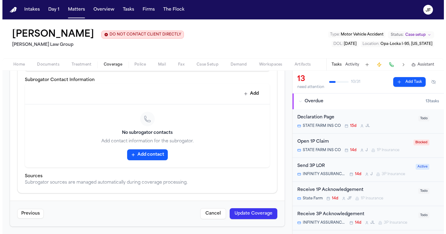
scroll to position [416, 0]
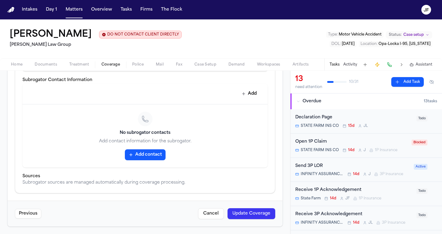
type input "**********"
click at [263, 214] on button "Update Coverage" at bounding box center [251, 213] width 48 height 11
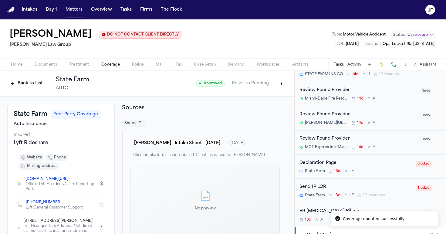
scroll to position [209, 0]
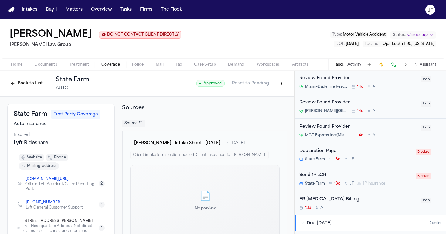
click at [320, 173] on div "Send 1P LOR" at bounding box center [356, 175] width 113 height 7
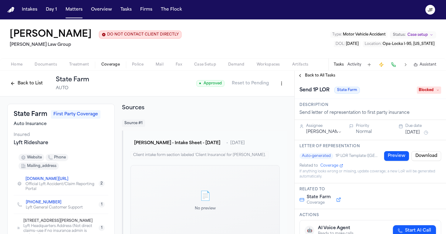
click at [433, 89] on span "Blocked" at bounding box center [429, 90] width 24 height 7
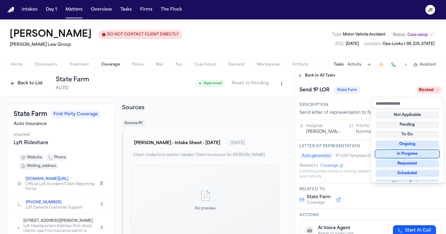
click at [396, 156] on div "In Progress" at bounding box center [407, 153] width 63 height 7
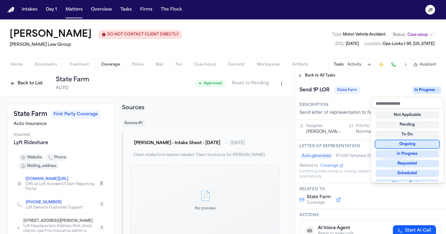
click at [312, 78] on div "**********" at bounding box center [371, 152] width 152 height 163
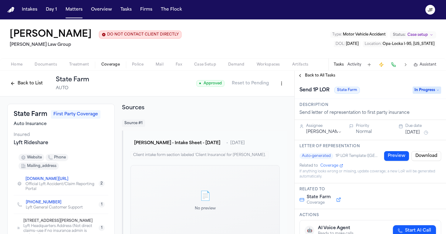
click at [320, 75] on span "Back to All Tasks" at bounding box center [320, 75] width 30 height 5
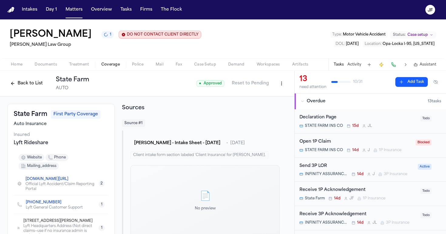
click at [29, 87] on button "Back to List" at bounding box center [26, 84] width 39 height 10
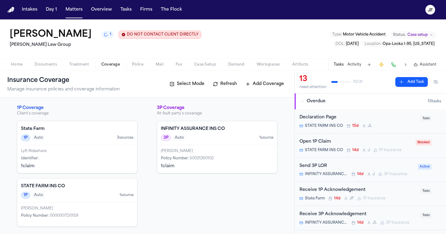
click at [15, 63] on span "Home" at bounding box center [17, 64] width 12 height 5
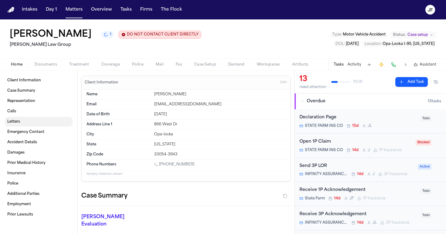
click at [20, 126] on link "Letters" at bounding box center [39, 122] width 68 height 10
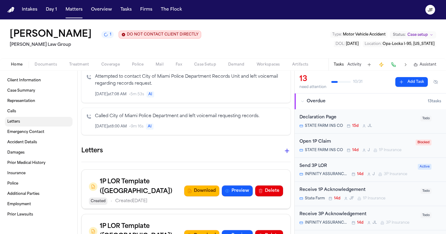
scroll to position [358, 0]
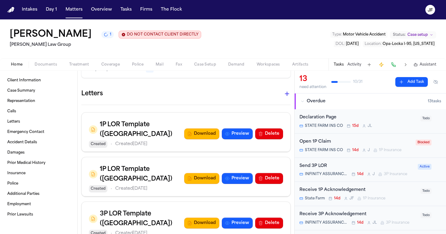
click at [269, 173] on button "Delete" at bounding box center [269, 178] width 28 height 11
click at [267, 128] on button "Delete" at bounding box center [269, 133] width 28 height 11
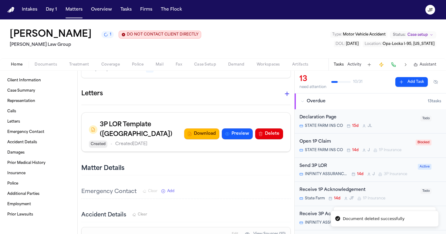
click at [284, 90] on icon "button" at bounding box center [287, 93] width 7 height 7
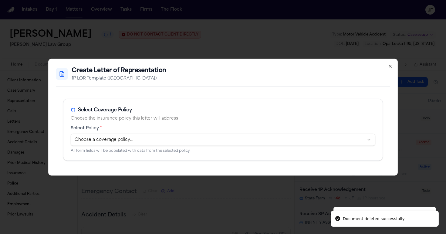
click at [114, 138] on body "Document deleted successfully Document deleted successfully Intakes Day 1 Matte…" at bounding box center [223, 117] width 446 height 234
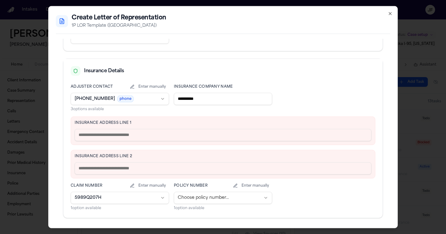
scroll to position [138, 0]
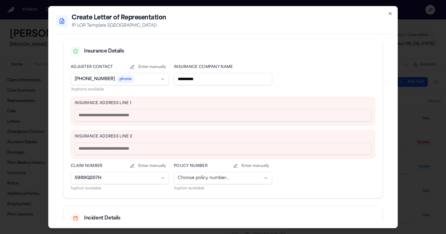
click at [135, 80] on body "Intakes Day 1 Matters Overview Tasks Firms The Flock JF Antwan Walker 1 DO NOT …" at bounding box center [223, 117] width 446 height 234
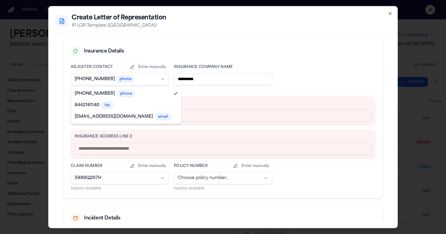
select select "**********"
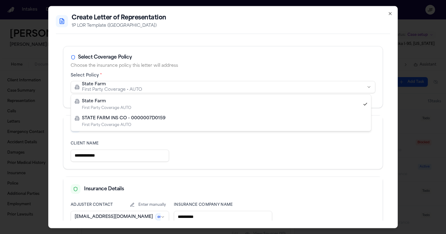
scroll to position [0, 0]
click at [113, 90] on body "Intakes Day 1 Matters Overview Tasks Firms The Flock JF Antwan Walker 1 DO NOT …" at bounding box center [223, 117] width 446 height 234
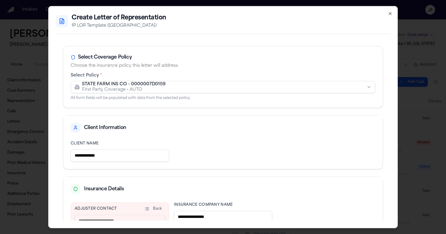
click at [126, 92] on body "Intakes Day 1 Matters Overview Tasks Firms The Flock JF Antwan Walker 1 DO NOT …" at bounding box center [223, 117] width 446 height 234
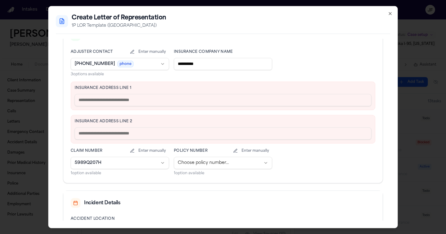
scroll to position [154, 0]
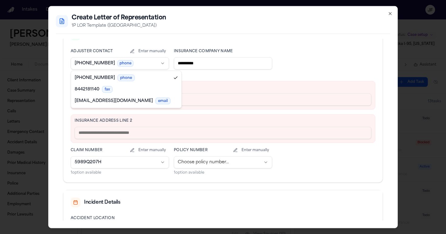
click at [139, 64] on body "Intakes Day 1 Matters Overview Tasks Firms The Flock JF Antwan Walker 1 DO NOT …" at bounding box center [223, 117] width 446 height 234
select select "**********"
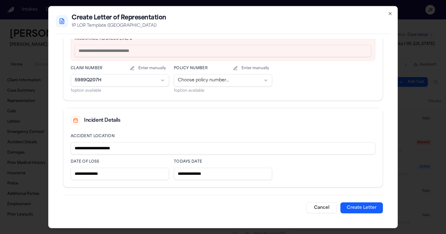
scroll to position [236, 0]
click at [191, 81] on body "Intakes Day 1 Matters Overview Tasks Firms The Flock JF Antwan Walker 1 DO NOT …" at bounding box center [223, 117] width 446 height 234
drag, startPoint x: 137, startPoint y: 150, endPoint x: 15, endPoint y: 149, distance: 121.8
click at [15, 149] on body "Intakes Day 1 Matters Overview Tasks Firms The Flock JF Antwan Walker 1 DO NOT …" at bounding box center [223, 117] width 446 height 234
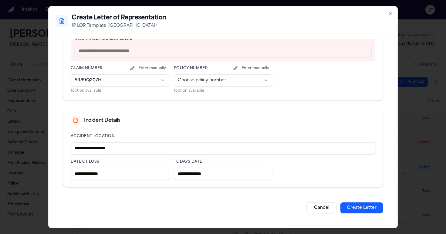
type input "**********"
click at [360, 208] on button "Create Letter" at bounding box center [362, 207] width 43 height 11
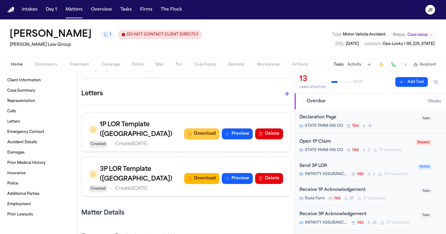
click at [204, 128] on button "Download" at bounding box center [201, 133] width 35 height 11
click at [45, 64] on span "Documents" at bounding box center [46, 64] width 22 height 5
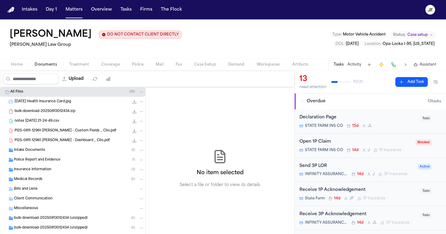
click at [35, 173] on div "Insurance Information ( 3 )" at bounding box center [72, 170] width 145 height 10
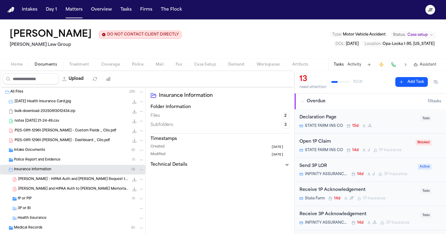
click at [35, 197] on div "1P or PIP ( 1 )" at bounding box center [81, 198] width 127 height 5
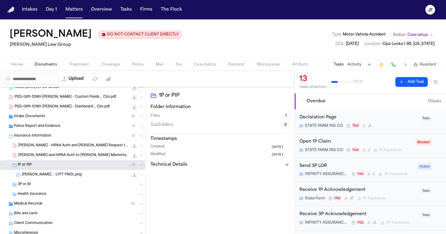
scroll to position [37, 0]
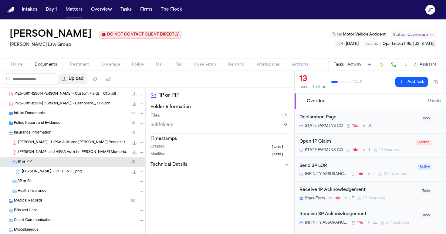
click at [87, 81] on button "Upload" at bounding box center [73, 79] width 28 height 11
select select "**********"
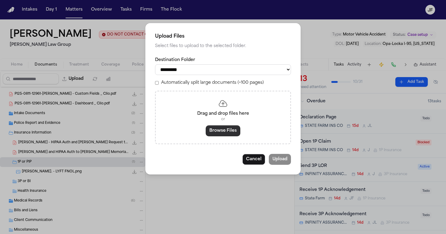
click at [215, 131] on button "Browse Files" at bounding box center [223, 130] width 35 height 11
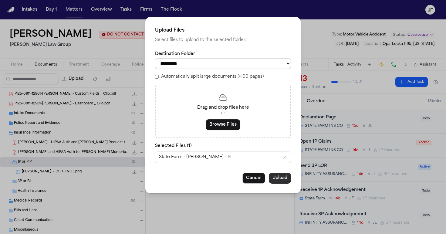
click at [281, 178] on button "Upload" at bounding box center [280, 178] width 22 height 11
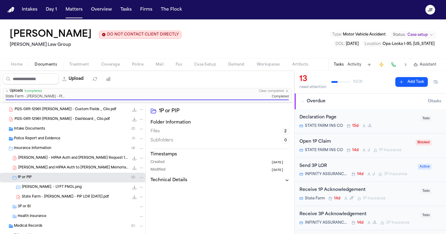
click at [83, 208] on div "3P or BI" at bounding box center [81, 206] width 127 height 5
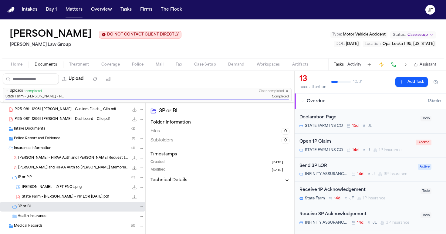
click at [95, 87] on div "Upload" at bounding box center [58, 79] width 116 height 16
click at [87, 82] on button "Upload" at bounding box center [73, 79] width 28 height 11
select select "**********"
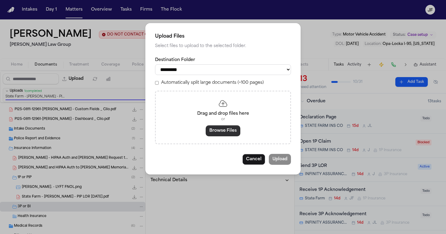
click at [230, 133] on button "Browse Files" at bounding box center [223, 130] width 35 height 11
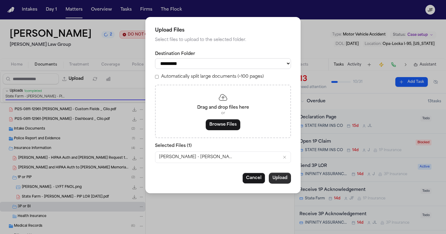
click at [288, 175] on button "Upload" at bounding box center [280, 178] width 22 height 11
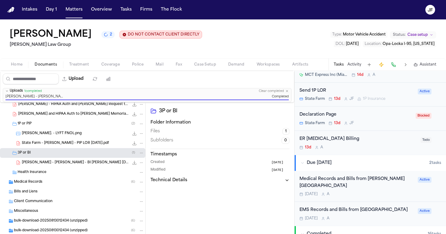
scroll to position [270, 0]
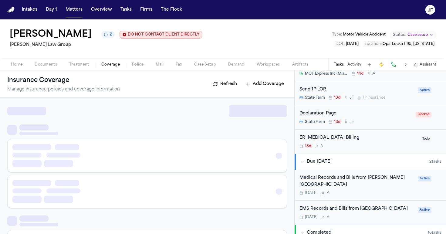
click at [113, 65] on span "Coverage" at bounding box center [110, 64] width 19 height 5
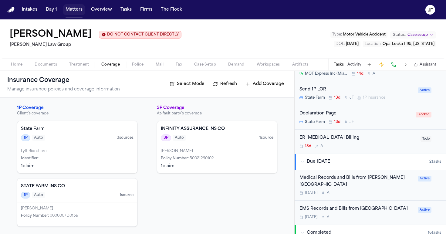
click at [64, 6] on button "Matters" at bounding box center [74, 9] width 22 height 11
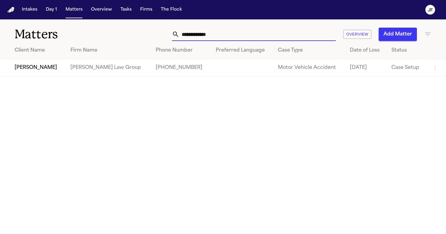
drag, startPoint x: 227, startPoint y: 36, endPoint x: 84, endPoint y: 34, distance: 143.4
click at [84, 34] on div "**********" at bounding box center [223, 30] width 446 height 22
type input "**********"
click at [39, 71] on td "[PERSON_NAME]" at bounding box center [33, 67] width 66 height 17
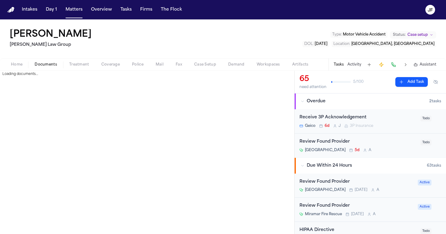
click at [39, 64] on span "Documents" at bounding box center [46, 64] width 22 height 5
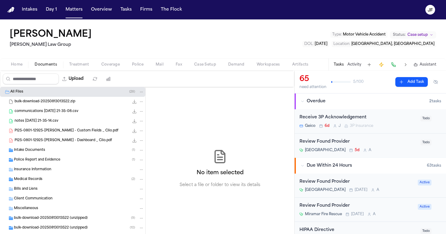
click at [75, 67] on span "Treatment" at bounding box center [79, 64] width 20 height 5
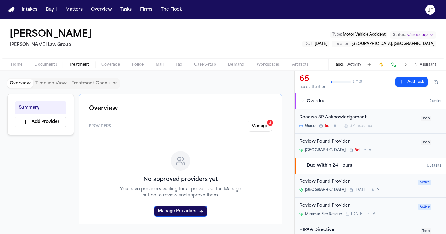
click at [21, 66] on span "Home" at bounding box center [17, 64] width 12 height 5
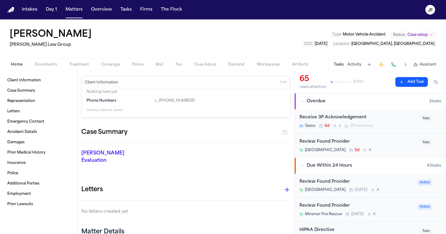
click at [354, 60] on div "Tasks Activity Assistant" at bounding box center [385, 65] width 113 height 12
click at [354, 67] on button "Activity" at bounding box center [355, 64] width 14 height 5
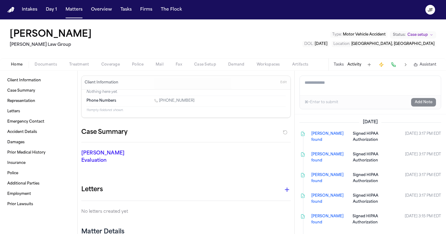
click at [45, 66] on span "Documents" at bounding box center [46, 64] width 22 height 5
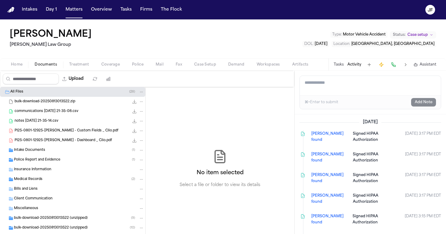
click at [102, 63] on span "Coverage" at bounding box center [110, 64] width 19 height 5
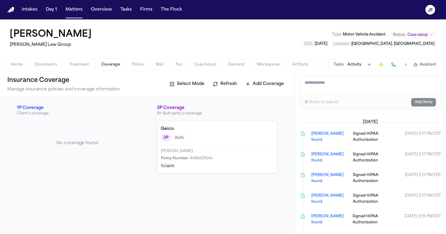
click at [258, 154] on div "Michele Stacie Ramdhansingh Policy Number : 4486621644 1 claim" at bounding box center [217, 159] width 120 height 28
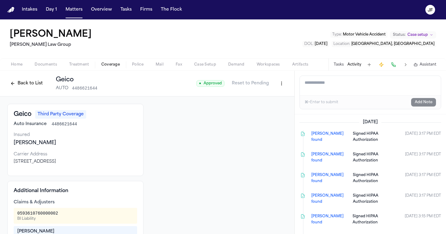
click at [41, 64] on span "Documents" at bounding box center [46, 64] width 22 height 5
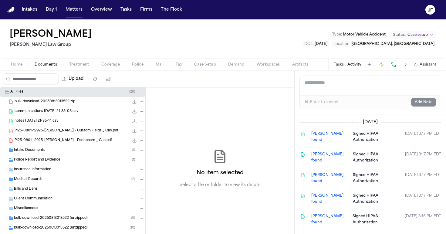
click at [107, 63] on span "Coverage" at bounding box center [110, 64] width 19 height 5
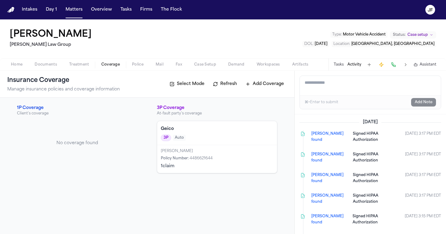
click at [46, 61] on div "Home Documents Treatment Coverage Police Mail Fax Case Setup Demand Workspaces …" at bounding box center [223, 64] width 446 height 12
click at [46, 64] on span "Documents" at bounding box center [46, 64] width 22 height 5
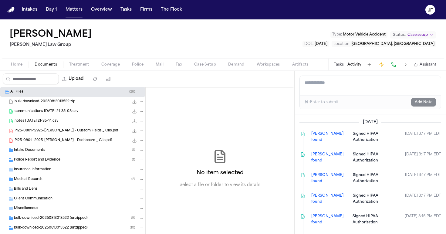
click at [54, 162] on span "Police Report and Evidence" at bounding box center [37, 160] width 46 height 5
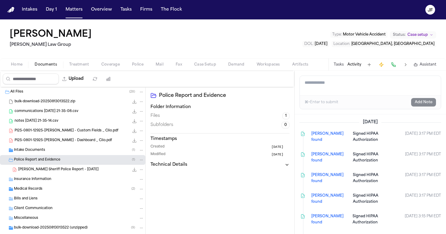
click at [64, 160] on div "Police Report and Evidence ( 1 )" at bounding box center [79, 159] width 130 height 5
click at [63, 180] on div "Medical Records ( 2 )" at bounding box center [79, 179] width 130 height 5
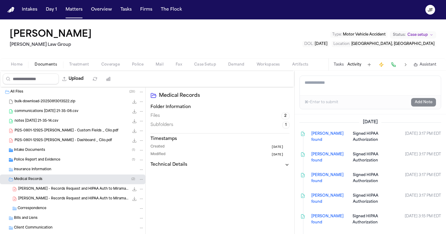
click at [63, 180] on div "Medical Records ( 2 )" at bounding box center [79, 179] width 130 height 5
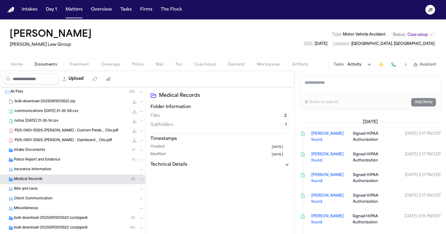
click at [66, 152] on div "Intake Documents ( 1 )" at bounding box center [79, 150] width 130 height 5
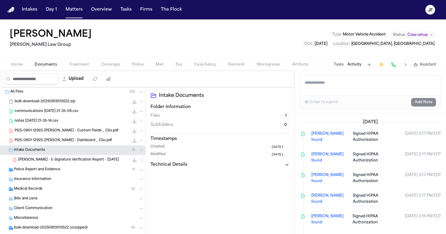
click at [70, 148] on div "Intake Documents ( 1 )" at bounding box center [79, 150] width 130 height 5
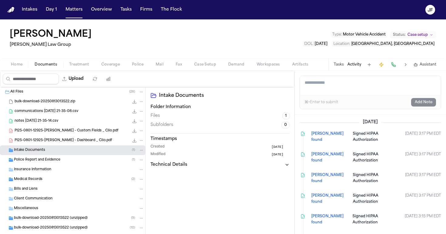
click at [70, 161] on div "Police Report and Evidence ( 1 )" at bounding box center [79, 159] width 130 height 5
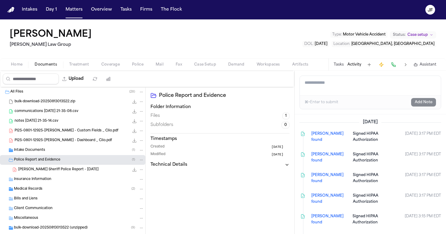
click at [70, 161] on div "Police Report and Evidence ( 1 )" at bounding box center [79, 159] width 130 height 5
click at [407, 1] on nav "Intakes Day 1 Matters Overview Tasks Firms The [PERSON_NAME]" at bounding box center [223, 9] width 446 height 19
click at [359, 1] on nav "Intakes Day 1 Matters Overview Tasks Firms The [PERSON_NAME]" at bounding box center [223, 9] width 446 height 19
click at [65, 160] on div "Police Report and Evidence ( 1 )" at bounding box center [79, 159] width 130 height 5
click at [73, 172] on span "W. Pierre - Broward Sheriff Police Report - 4.14.25" at bounding box center [58, 169] width 80 height 5
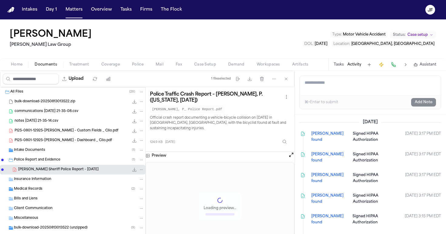
click at [132, 169] on icon "File: W. Pierre - Broward Sheriff Police Report - 4.14.25" at bounding box center [134, 169] width 5 height 5
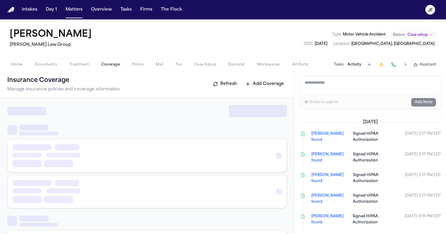
click at [113, 63] on span "Coverage" at bounding box center [110, 64] width 19 height 5
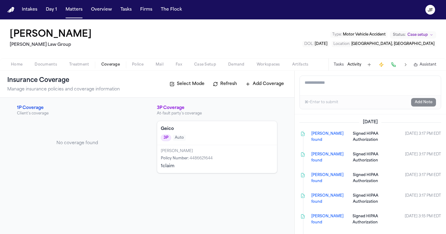
click at [181, 139] on span "Auto" at bounding box center [179, 138] width 13 height 6
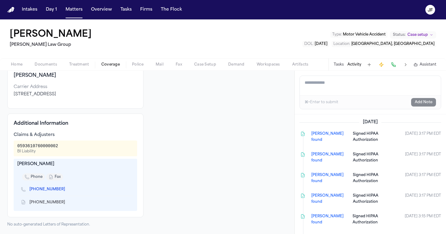
click at [45, 189] on link "(863) 619-4359" at bounding box center [47, 189] width 36 height 5
click at [184, 49] on div "Watson Pierre Morgan Law Group Type : Motor Vehicle Accident Status: Case setup…" at bounding box center [223, 38] width 446 height 39
click at [345, 101] on div "⌘+Enter to submit Add Note" at bounding box center [370, 102] width 141 height 14
click at [353, 85] on textarea "Add a note to this matter" at bounding box center [370, 85] width 141 height 19
click at [340, 62] on button "Tasks" at bounding box center [339, 64] width 10 height 5
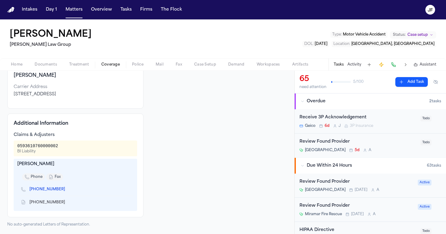
click at [356, 117] on div "Receive 3P Acknowledgement" at bounding box center [359, 117] width 118 height 7
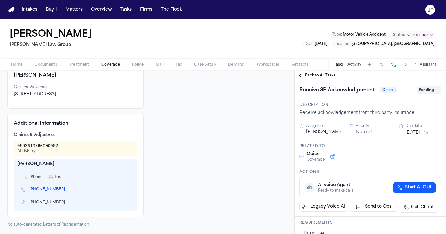
click at [435, 93] on span "Pending" at bounding box center [429, 90] width 24 height 7
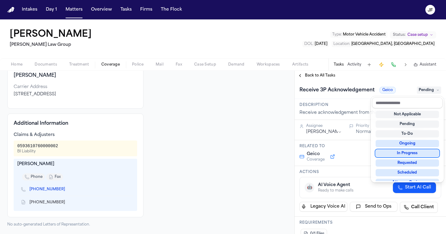
click at [400, 151] on div "In Progress" at bounding box center [407, 153] width 63 height 7
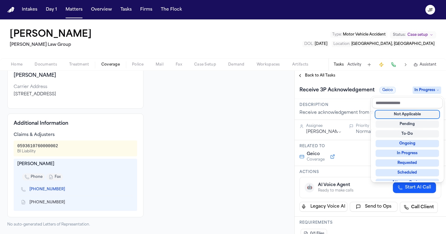
click at [341, 172] on div "**********" at bounding box center [371, 157] width 152 height 154
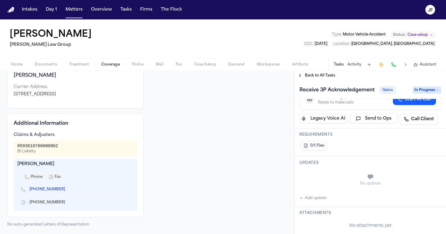
scroll to position [90, 0]
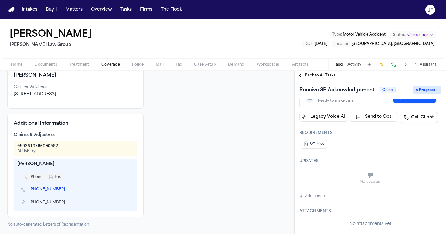
click at [312, 198] on button "Add update" at bounding box center [313, 196] width 27 height 7
click at [344, 176] on textarea "Add your update" at bounding box center [375, 176] width 130 height 12
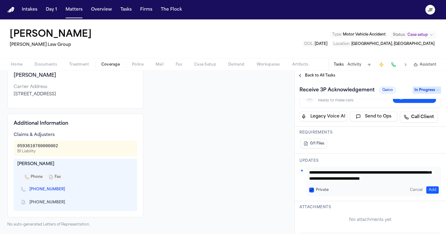
scroll to position [12, 0]
type textarea "**********"
click at [428, 192] on button "Add" at bounding box center [433, 189] width 12 height 7
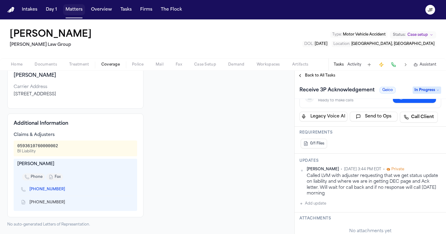
click at [75, 4] on button "Matters" at bounding box center [74, 9] width 22 height 11
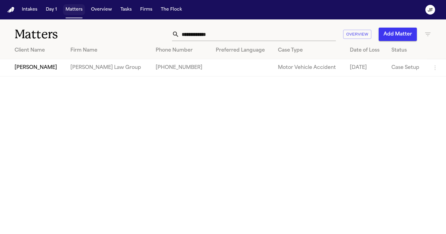
click at [73, 9] on button "Matters" at bounding box center [74, 9] width 22 height 11
click at [70, 6] on button "Matters" at bounding box center [74, 9] width 22 height 11
